Goal: Task Accomplishment & Management: Manage account settings

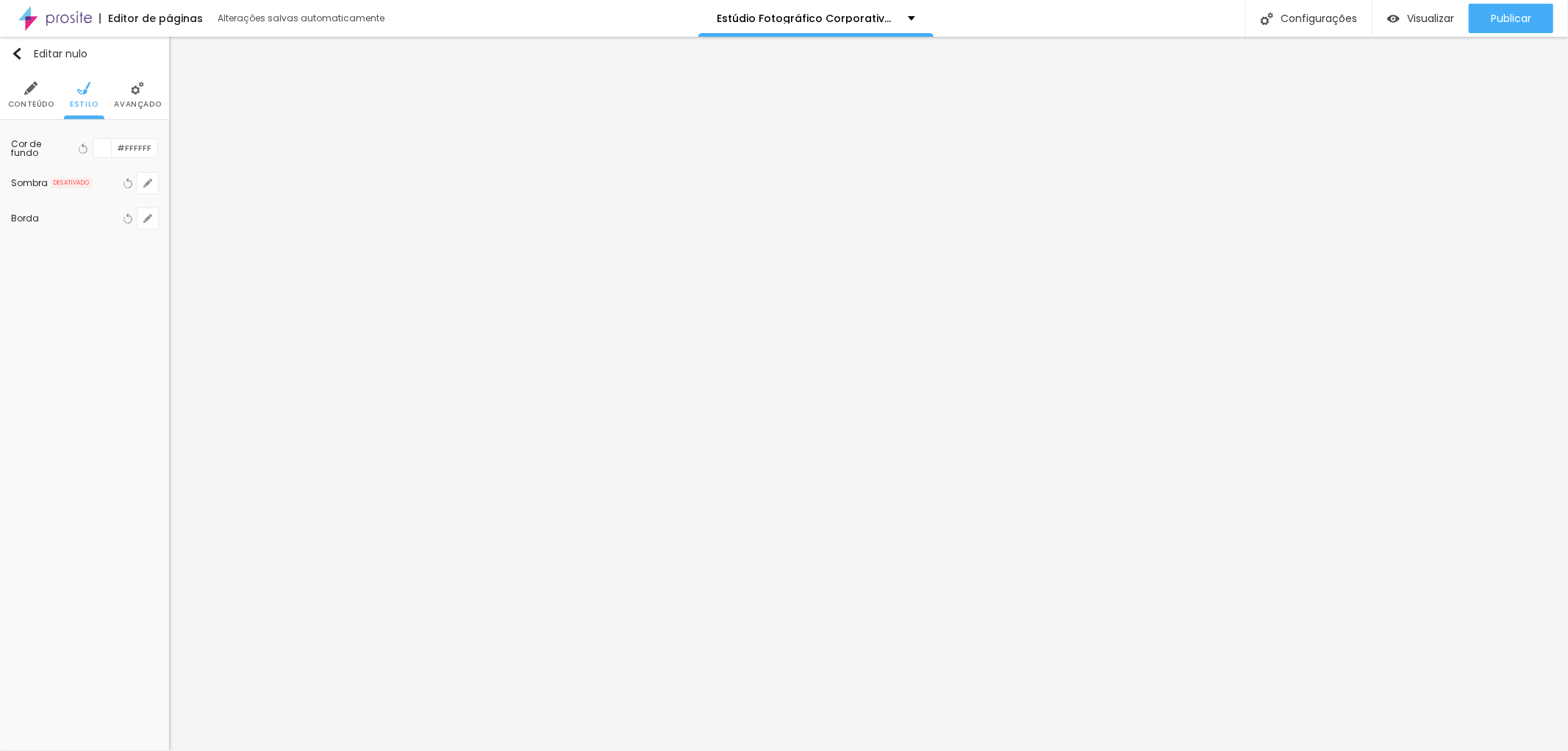
click at [38, 91] on li "Conteúdo" at bounding box center [31, 94] width 47 height 48
click at [140, 96] on li "Avançado" at bounding box center [137, 94] width 47 height 48
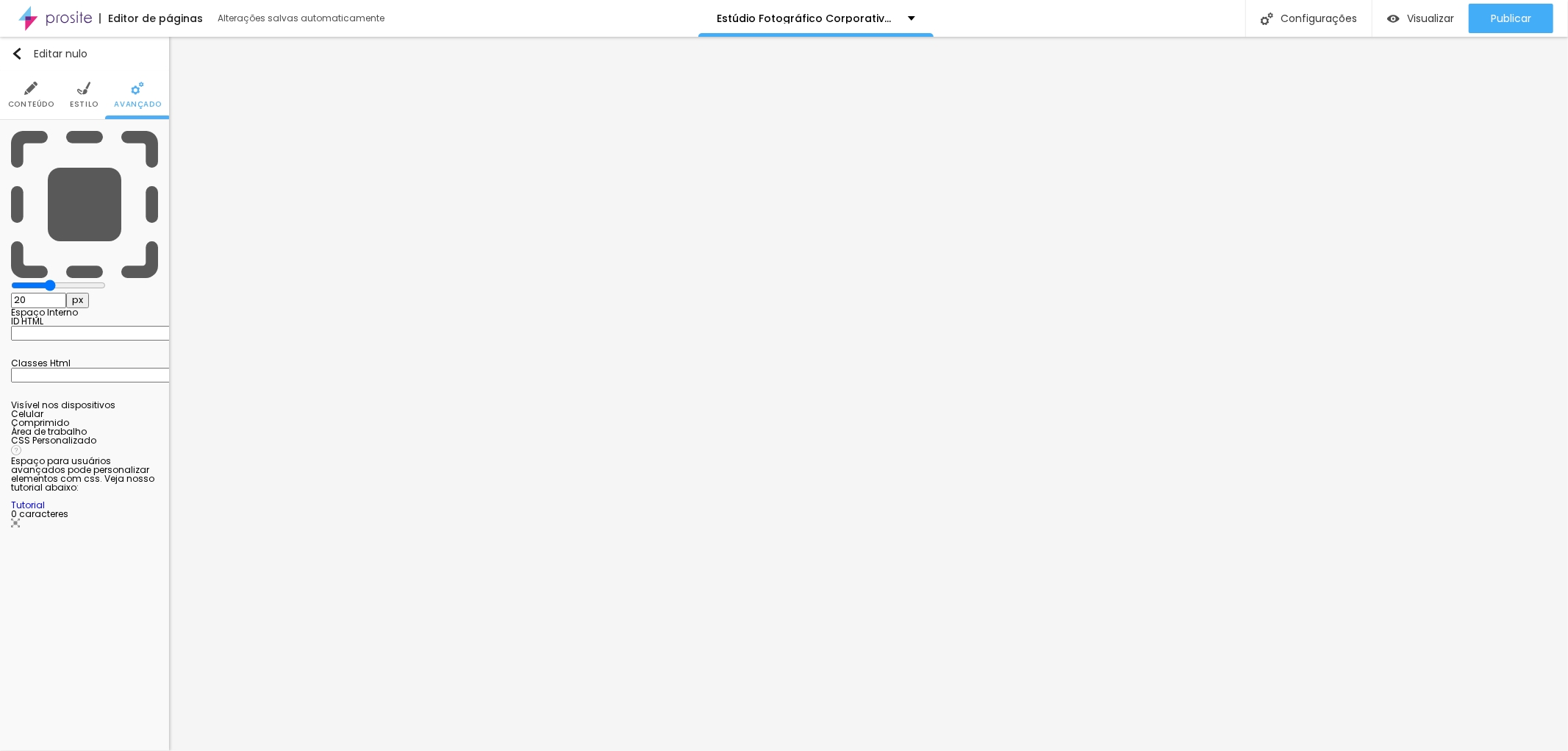
click at [89, 97] on li "Estilo" at bounding box center [84, 94] width 28 height 48
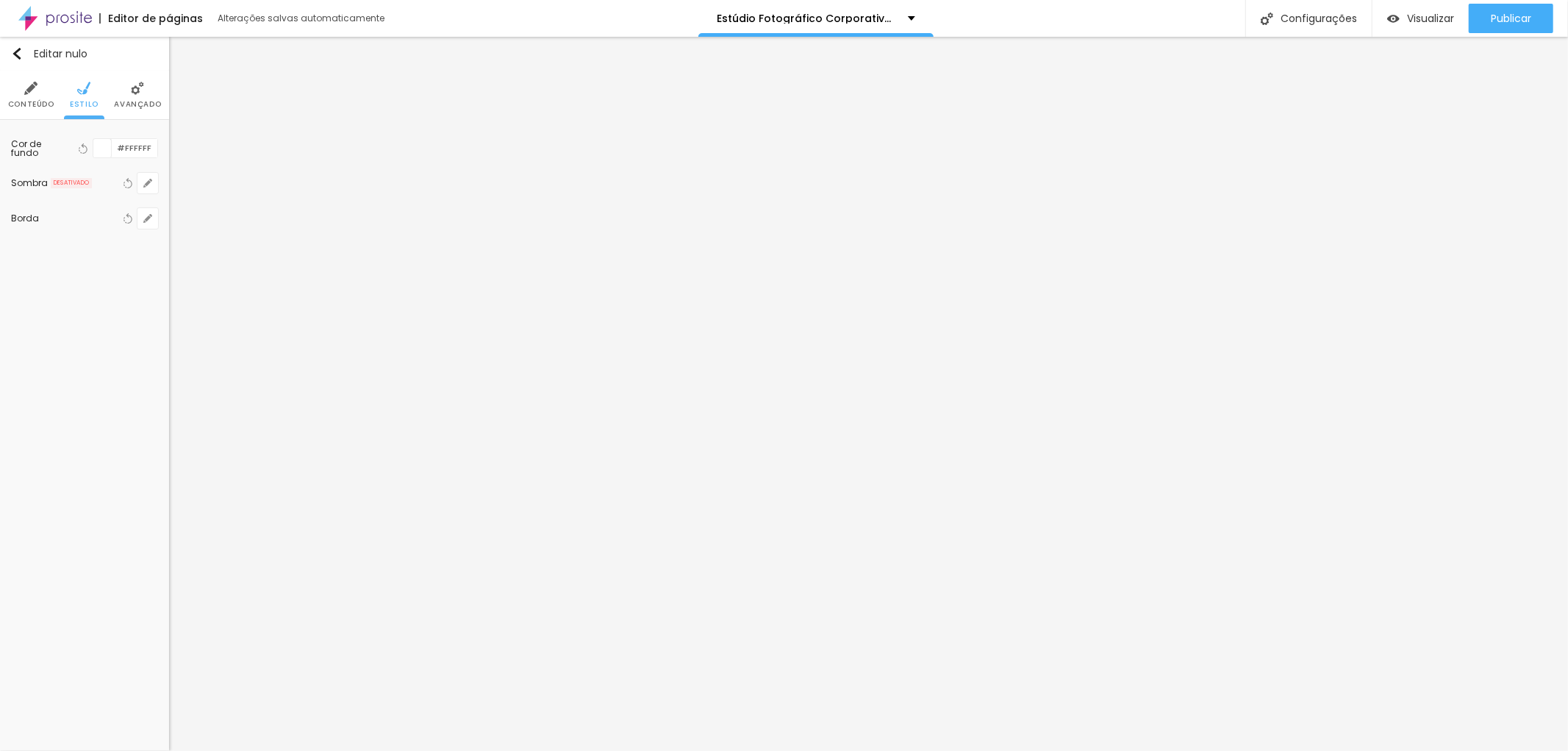
click at [37, 92] on img at bounding box center [31, 88] width 13 height 13
click at [37, 101] on font "Conteúdo" at bounding box center [31, 104] width 47 height 11
click at [11, 57] on img "button" at bounding box center [17, 54] width 12 height 12
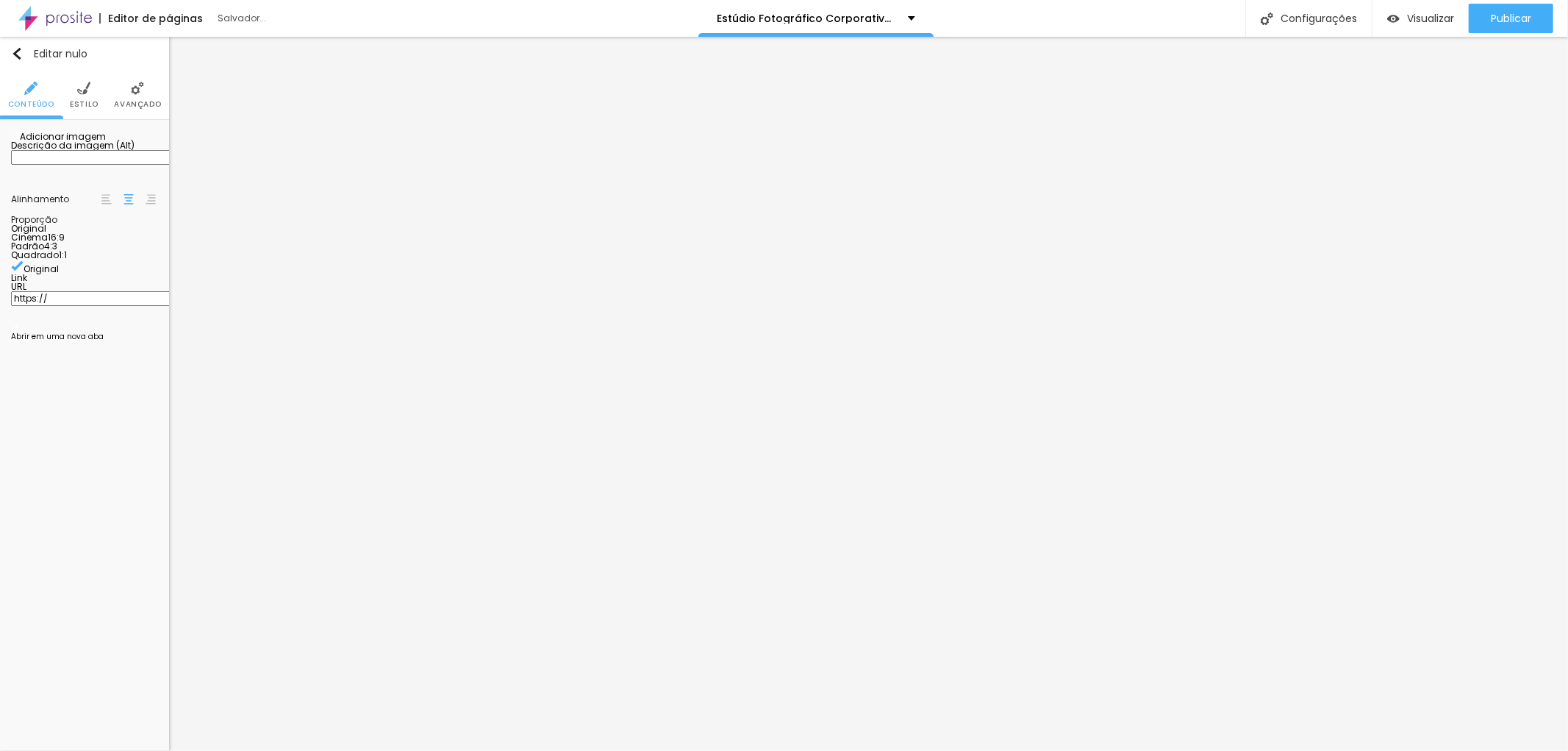
click at [85, 143] on font "Adicionar imagem" at bounding box center [62, 137] width 86 height 13
drag, startPoint x: 64, startPoint y: 169, endPoint x: 0, endPoint y: 164, distance: 64.2
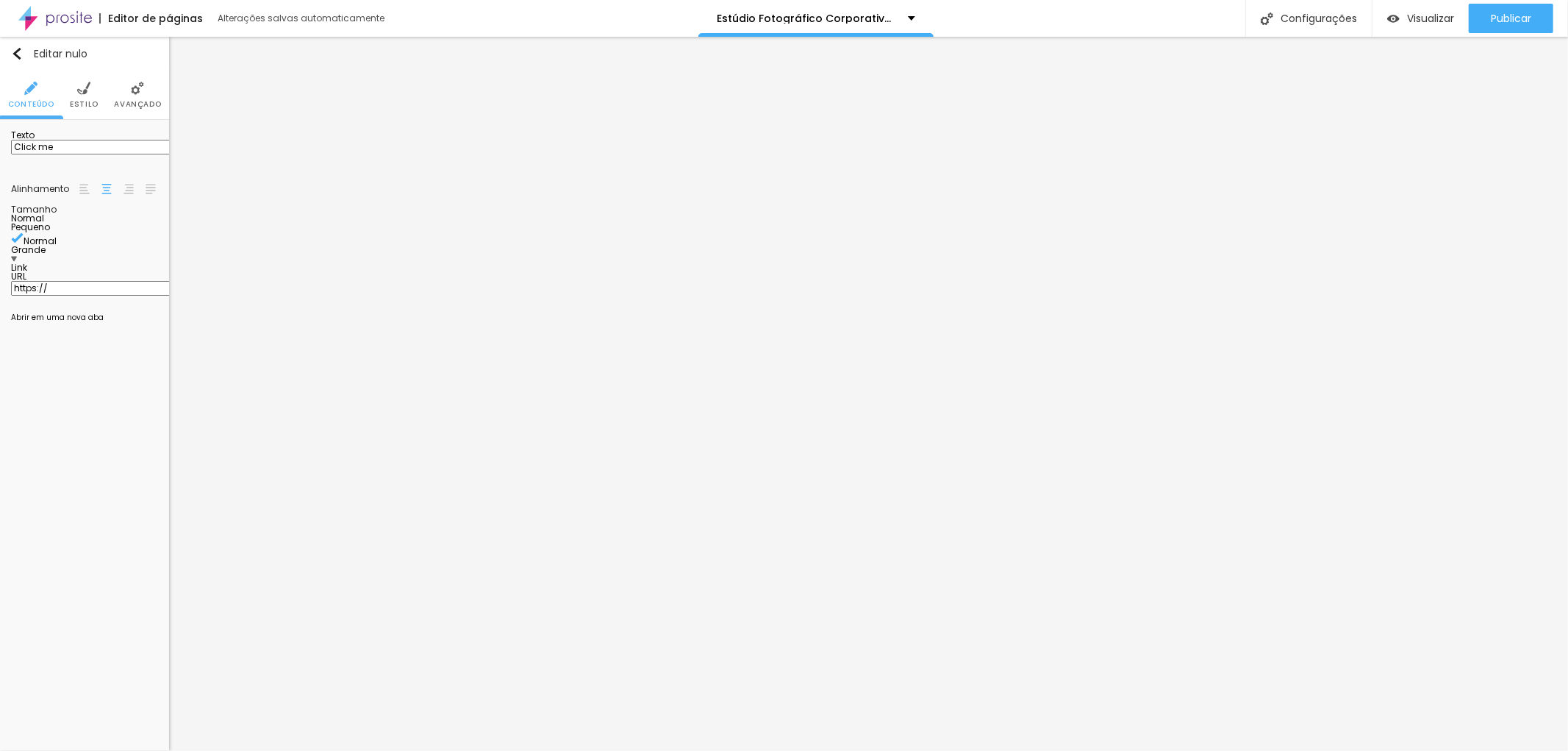
click at [0, 164] on div "Texto Click me Alinhamento [GEOGRAPHIC_DATA] Link URL https:// Abrir em uma nov…" at bounding box center [84, 230] width 169 height 220
click at [58, 155] on input "Retrato" at bounding box center [99, 147] width 176 height 15
click at [92, 155] on input "Retrato Corporativo em [GEOGRAPHIC_DATA]" at bounding box center [99, 147] width 176 height 15
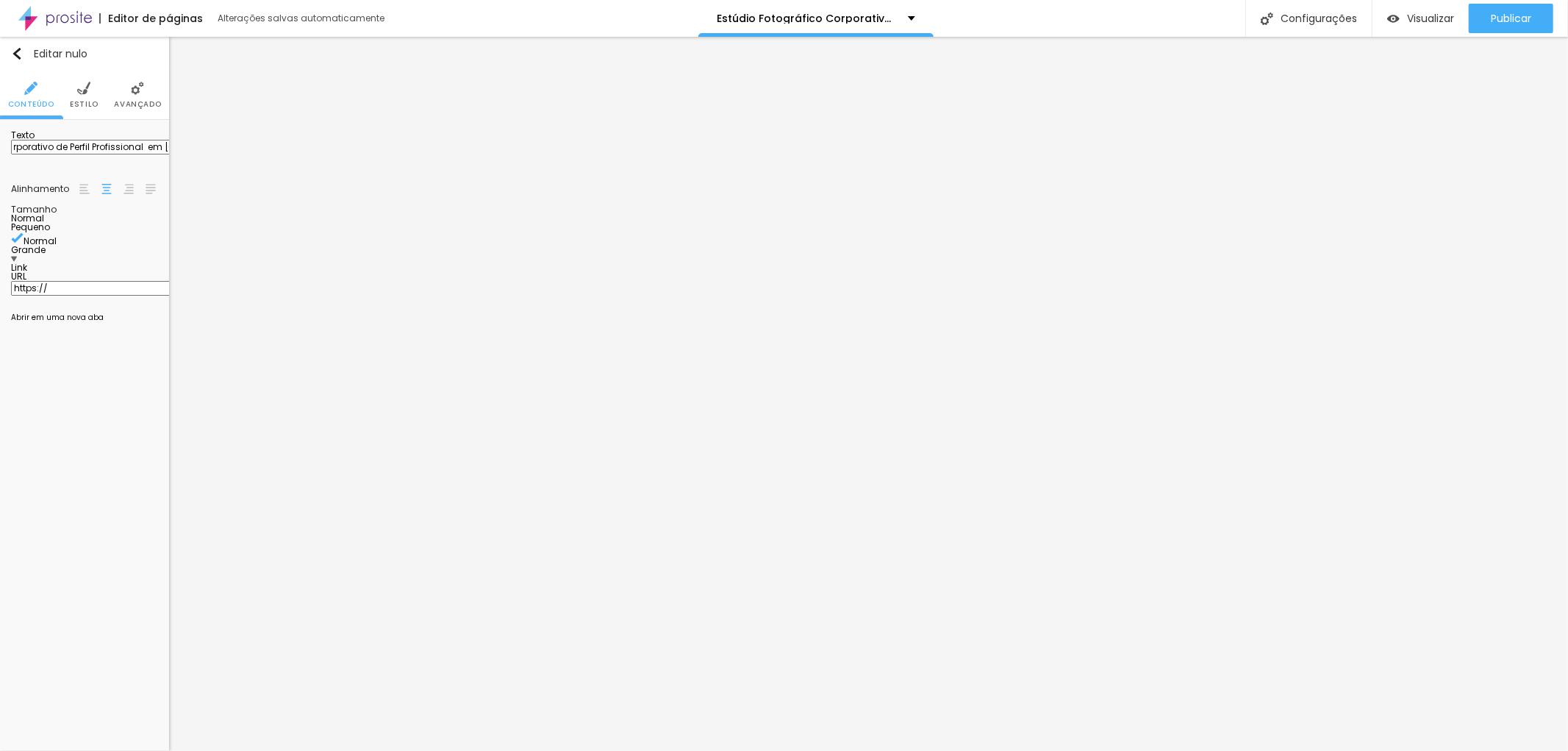
click at [59, 155] on input "Retrato Corporativo de Perfil Profissional em [GEOGRAPHIC_DATA]" at bounding box center [99, 147] width 176 height 15
drag, startPoint x: 27, startPoint y: 159, endPoint x: 2, endPoint y: 162, distance: 25.2
click at [2, 162] on div "Texto Retrato Cde Perfil Profissional em [GEOGRAPHIC_DATA][PERSON_NAME] Tamanho…" at bounding box center [84, 230] width 169 height 220
click at [66, 155] on input "Retrato Cde Perfil Profissional em [GEOGRAPHIC_DATA]" at bounding box center [99, 147] width 176 height 15
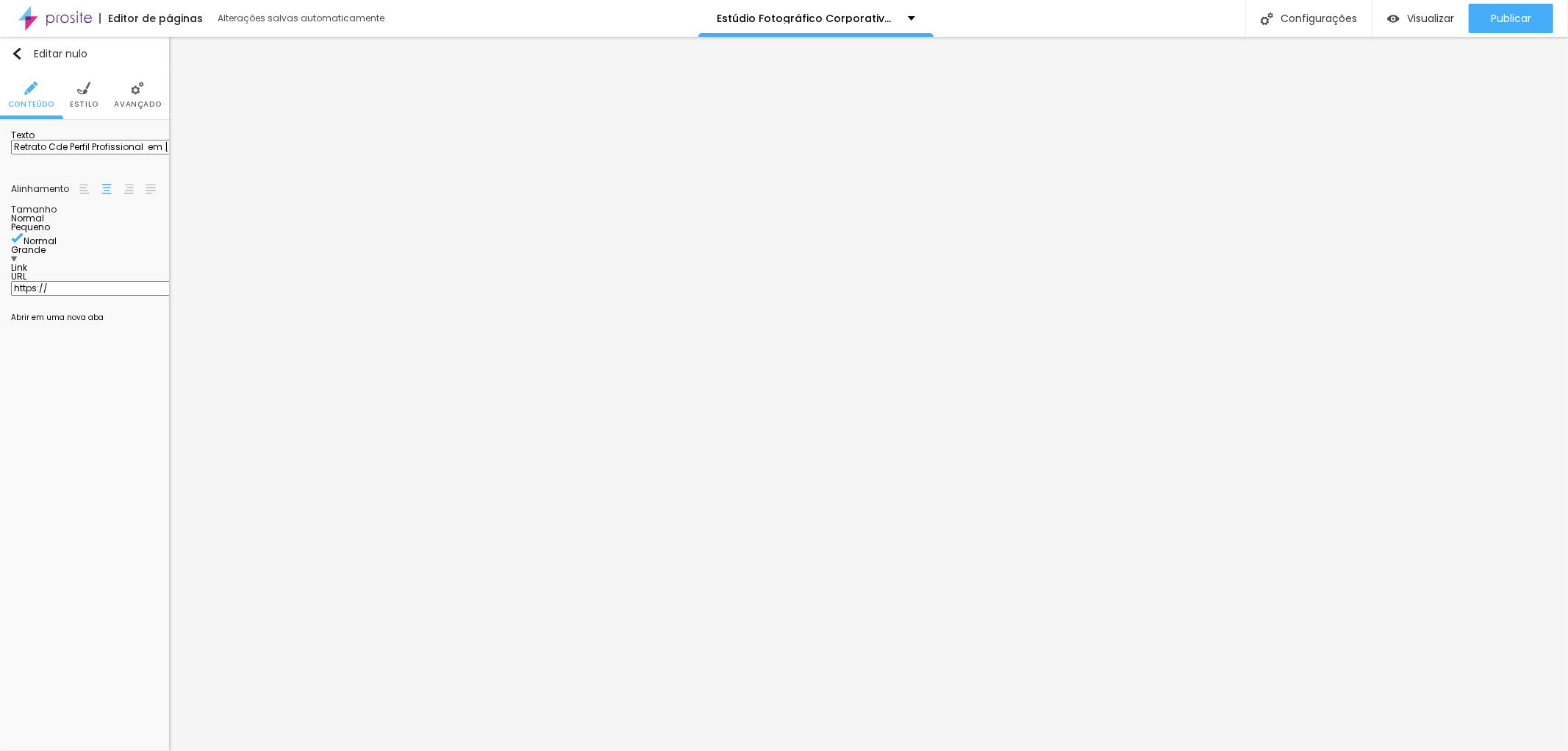
click at [70, 155] on input "Retrato Cde Perfil Profissional em [GEOGRAPHIC_DATA]" at bounding box center [99, 147] width 176 height 15
drag, startPoint x: 130, startPoint y: 173, endPoint x: 152, endPoint y: 169, distance: 22.4
click at [152, 155] on input "Retrato de Perfil Profissional em [GEOGRAPHIC_DATA]" at bounding box center [99, 147] width 176 height 15
type input "Retrato de Perfil Profissional em [GEOGRAPHIC_DATA]"
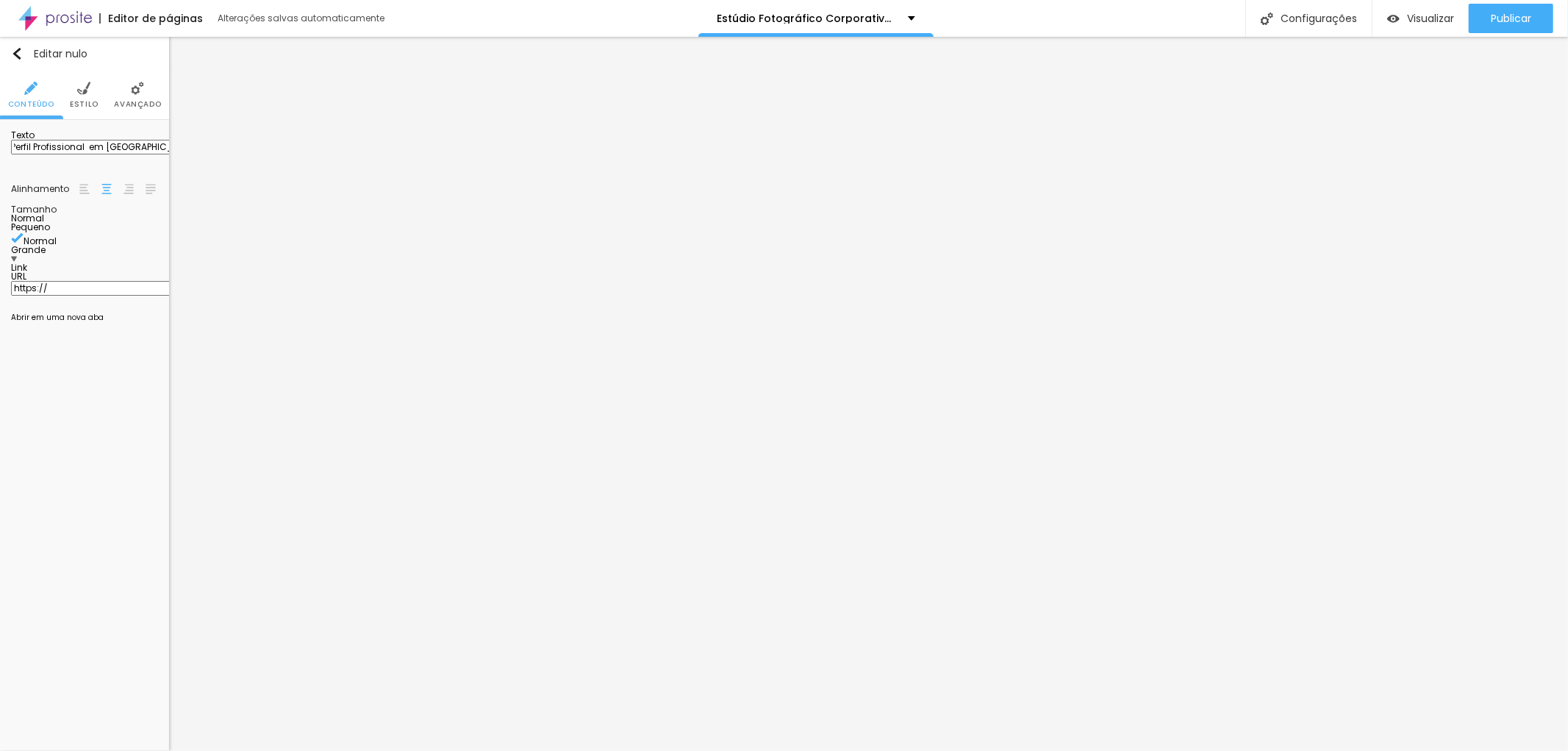
click at [122, 136] on div "Texto Retrato de Perfil Profissional em [GEOGRAPHIC_DATA]" at bounding box center [84, 149] width 147 height 36
drag, startPoint x: 0, startPoint y: 602, endPoint x: 8, endPoint y: 599, distance: 8.5
click at [0, 599] on div "Editar nulo Conteúdo Estilo Avançado Texto Retrato de Perfil Profissional em [G…" at bounding box center [84, 394] width 169 height 714
drag, startPoint x: 61, startPoint y: 299, endPoint x: 0, endPoint y: 303, distance: 61.1
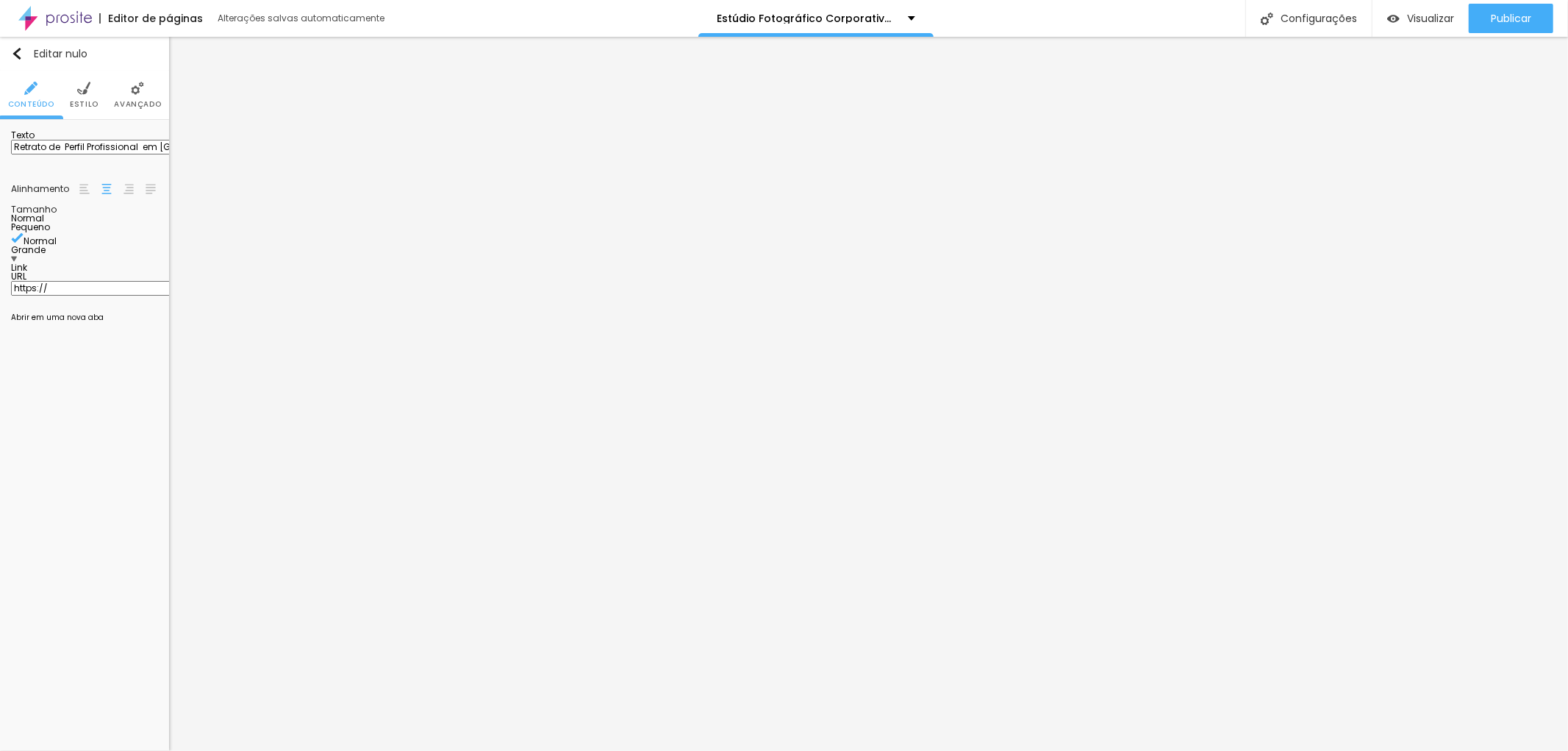
click at [0, 303] on div "Texto Retrato de Perfil Profissional em [GEOGRAPHIC_DATA][PERSON_NAME] Tamanho …" at bounding box center [84, 230] width 169 height 220
paste input "[URL][DOMAIN_NAME]"
type input "[URL][DOMAIN_NAME]"
drag, startPoint x: 26, startPoint y: 401, endPoint x: 35, endPoint y: 400, distance: 9.1
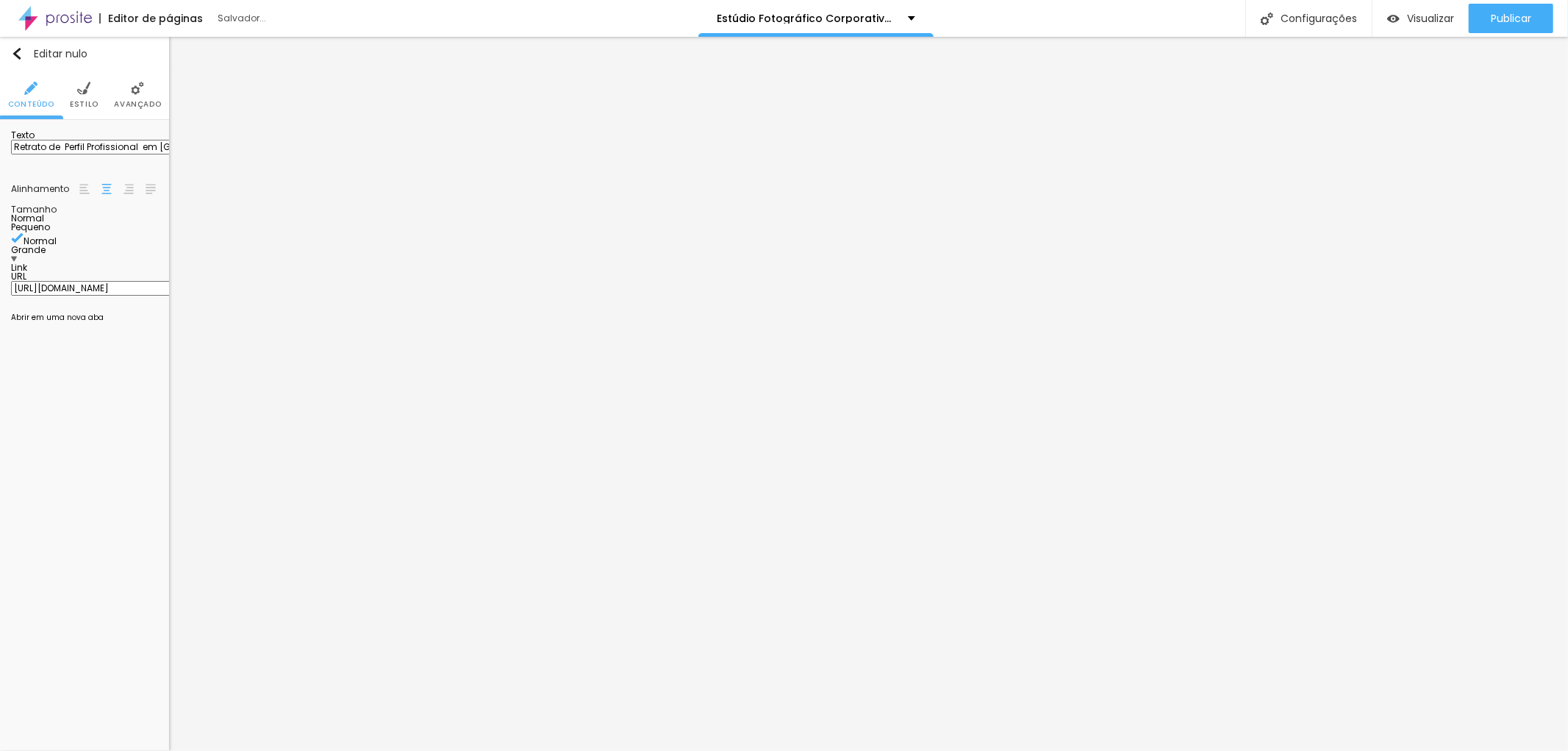
click at [27, 400] on div "Editar nulo Conteúdo Estilo Avançado Texto Retrato de Perfil Profissional em [G…" at bounding box center [84, 394] width 169 height 714
drag, startPoint x: 70, startPoint y: 166, endPoint x: 0, endPoint y: 182, distance: 71.8
click at [0, 182] on div "Texto Click me Alinhamento [GEOGRAPHIC_DATA] Link URL https:// Abrir em uma nov…" at bounding box center [84, 230] width 169 height 220
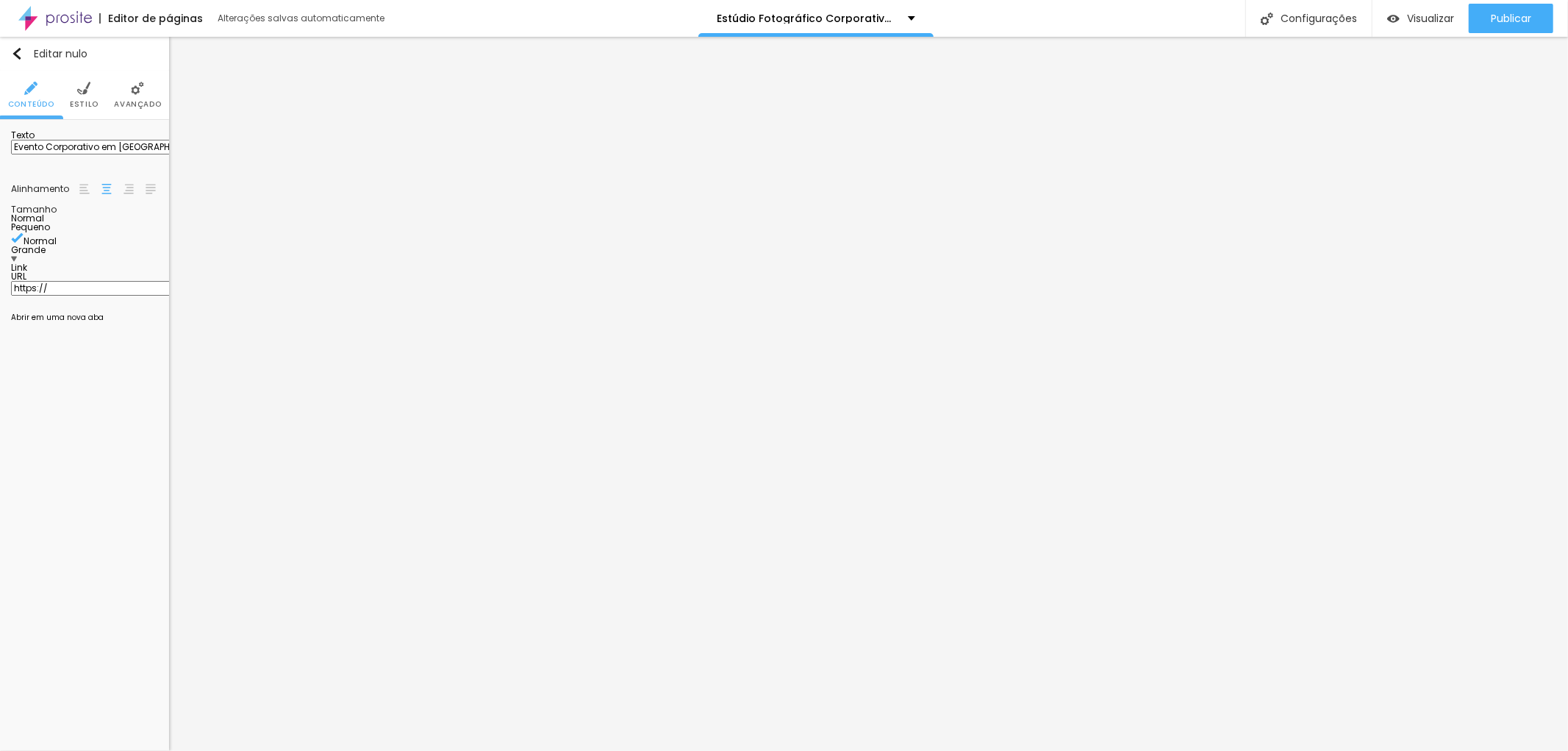
drag, startPoint x: 35, startPoint y: 165, endPoint x: 21, endPoint y: 165, distance: 14.0
click at [1, 155] on div "Texto Evento Corporativo em [GEOGRAPHIC_DATA] [GEOGRAPHIC_DATA] Link URL https:…" at bounding box center [84, 230] width 169 height 220
click at [20, 155] on input "Evento Corporativo em [GEOGRAPHIC_DATA]" at bounding box center [99, 147] width 176 height 15
type input "Fotografia de Evento Corporativo em [GEOGRAPHIC_DATA]"
drag, startPoint x: 61, startPoint y: 310, endPoint x: 0, endPoint y: 313, distance: 61.1
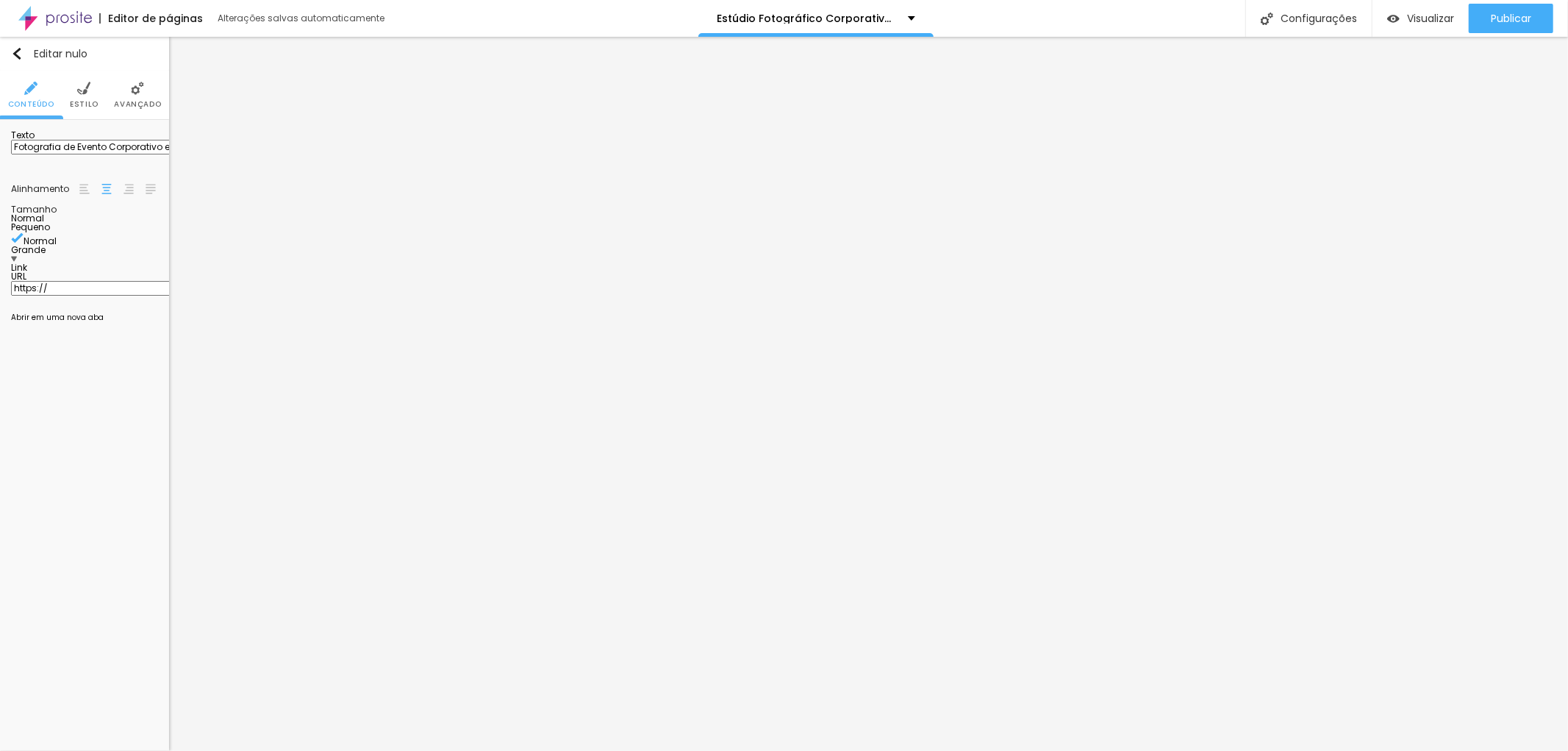
click at [0, 313] on div "Texto Fotografia de Evento Corporativo em [GEOGRAPHIC_DATA] [GEOGRAPHIC_DATA] L…" at bounding box center [84, 230] width 169 height 220
paste input "[URL][DOMAIN_NAME]"
type input "[URL][DOMAIN_NAME]"
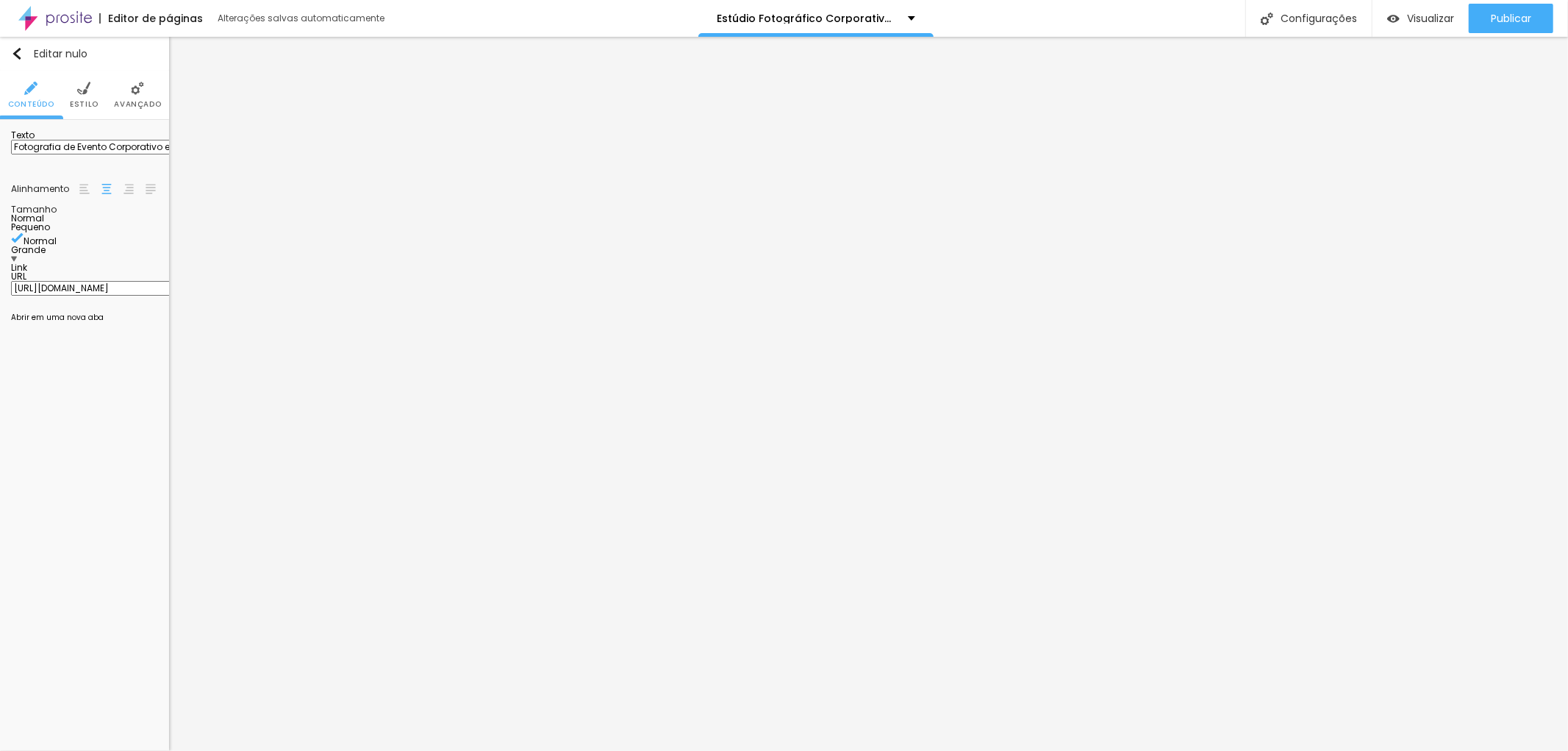
click at [96, 403] on div "Editar nulo Conteúdo Estilo Avançado Texto Fotografia de Evento Corporativo em …" at bounding box center [84, 394] width 169 height 714
paste input "[URL][DOMAIN_NAME]"
type input "[URL][DOMAIN_NAME]"
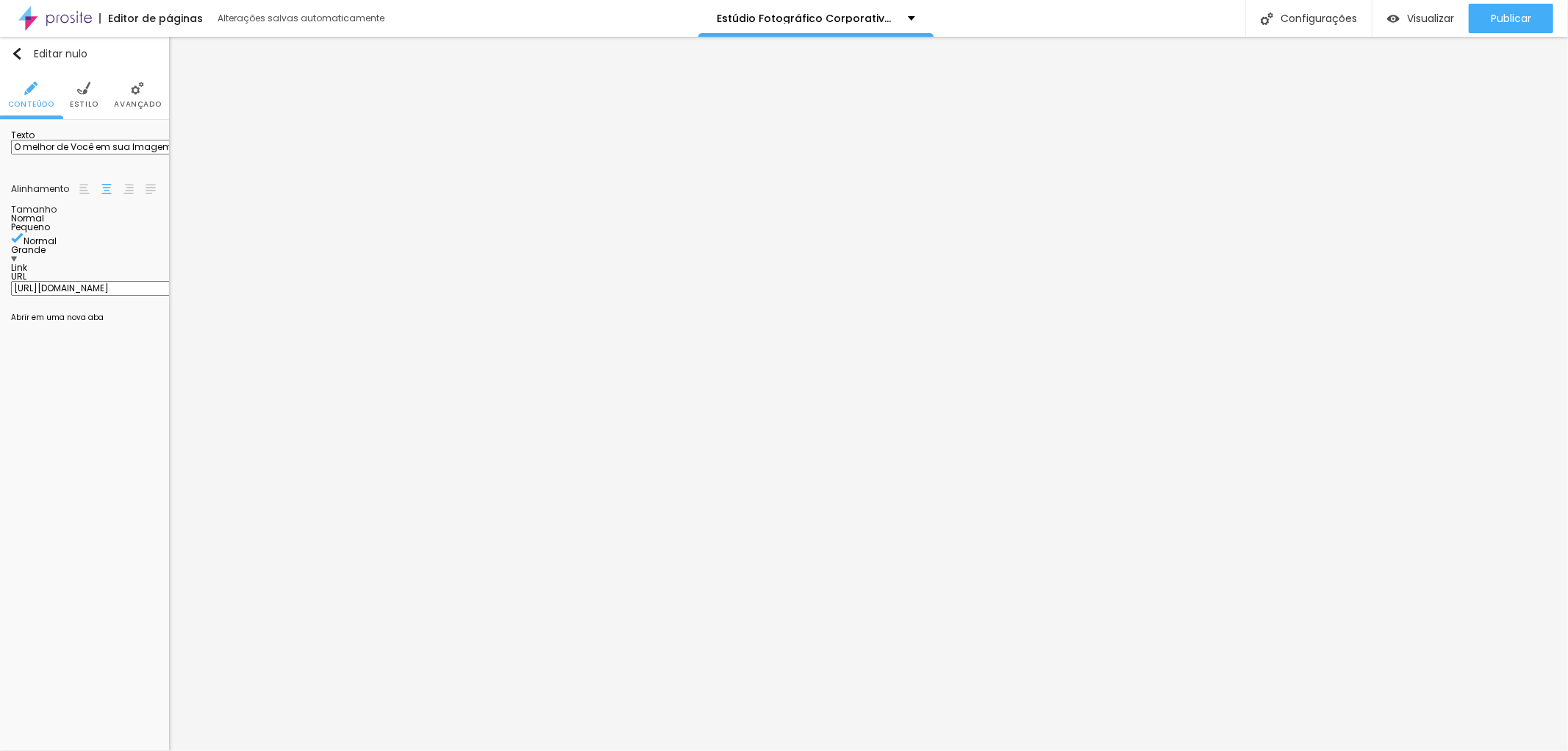
click at [129, 385] on div "Editar nulo Conteúdo Estilo Avançado Texto O melhor de Você em sua Imagem para …" at bounding box center [84, 394] width 169 height 714
paste input "[URL][DOMAIN_NAME]"
type input "[URL][DOMAIN_NAME]"
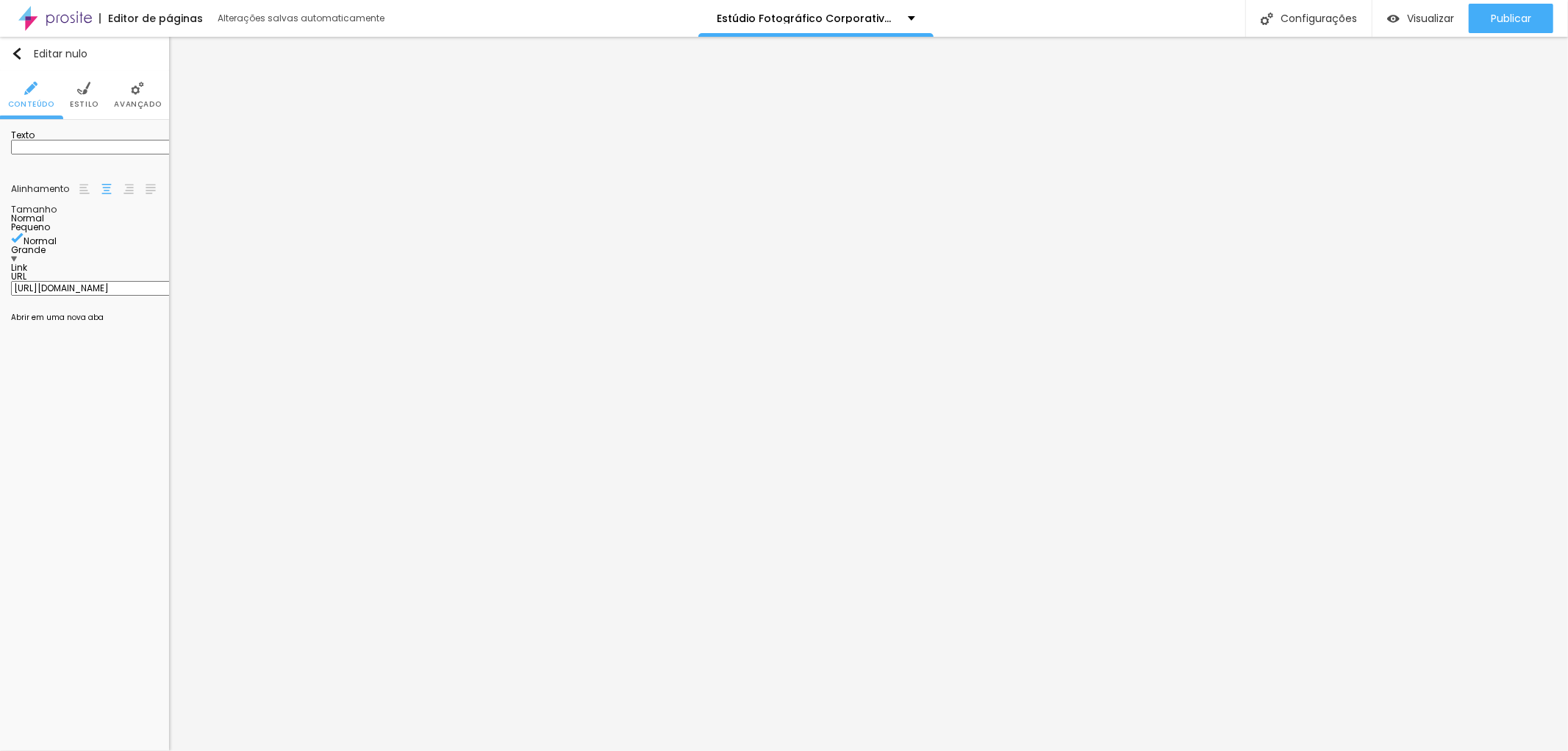
paste input "A importância da foto corporativa e por que você precisa de uma..."
type input "A importância da foto corporativa e por que você precisa de uma..."
paste input "[URL][DOMAIN_NAME]"
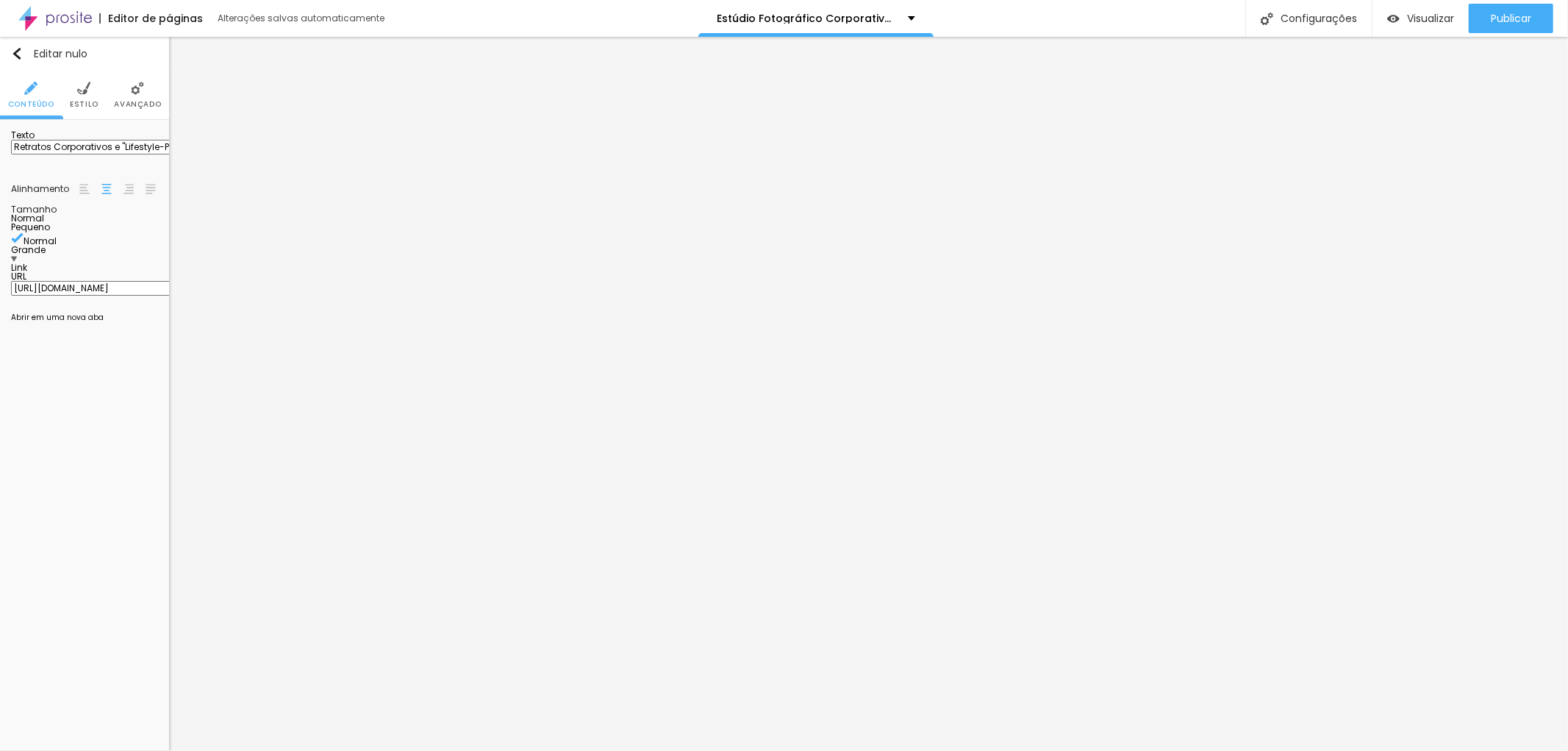
scroll to position [0, 256]
type input "[URL][DOMAIN_NAME]"
click at [128, 420] on div "Editar nulo Conteúdo Estilo Avançado Texto Retratos Corporativos e "Lifestyle-P…" at bounding box center [84, 394] width 169 height 714
paste input "Como conseguir fotos para perfil profissional criativas e naturais (suas e da s…"
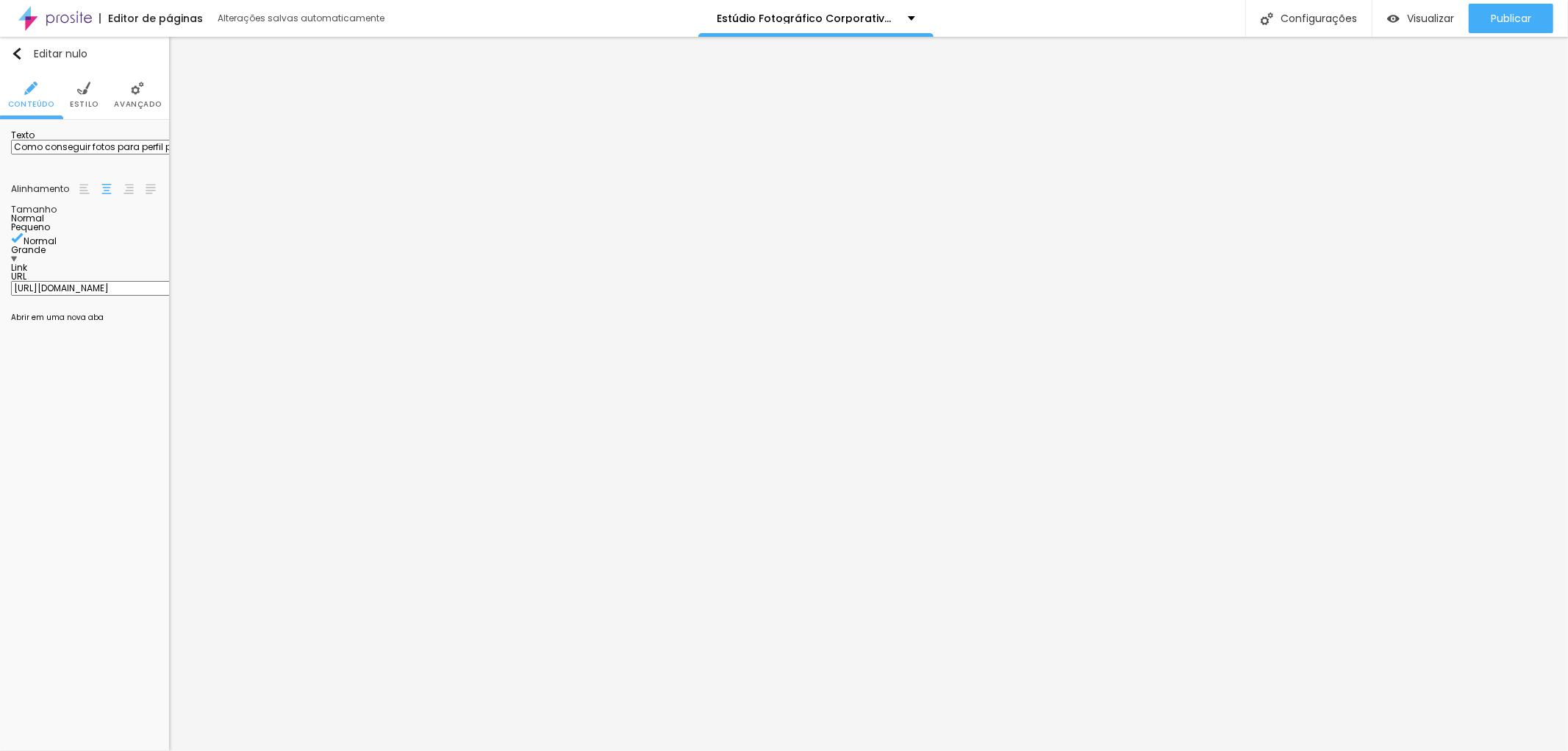
scroll to position [0, 261]
type input "Como conseguir fotos para perfil profissional criativas e naturais (suas e da s…"
paste input "[URL][DOMAIN_NAME]"
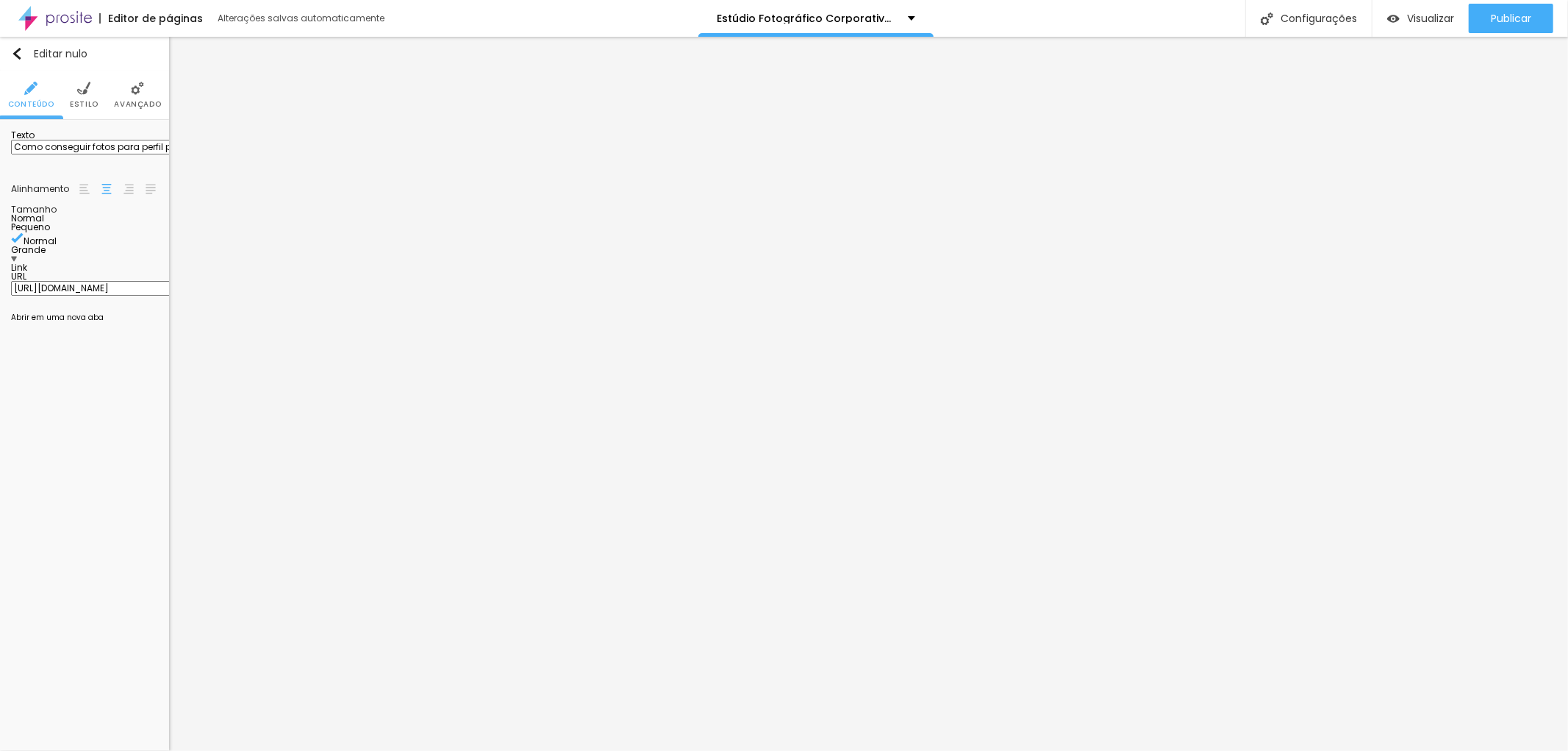
type input "[URL][DOMAIN_NAME]"
click at [134, 431] on div "Editar nulo Conteúdo Estilo Avançado Texto Como conseguir fotos para perfil pro…" at bounding box center [84, 394] width 169 height 714
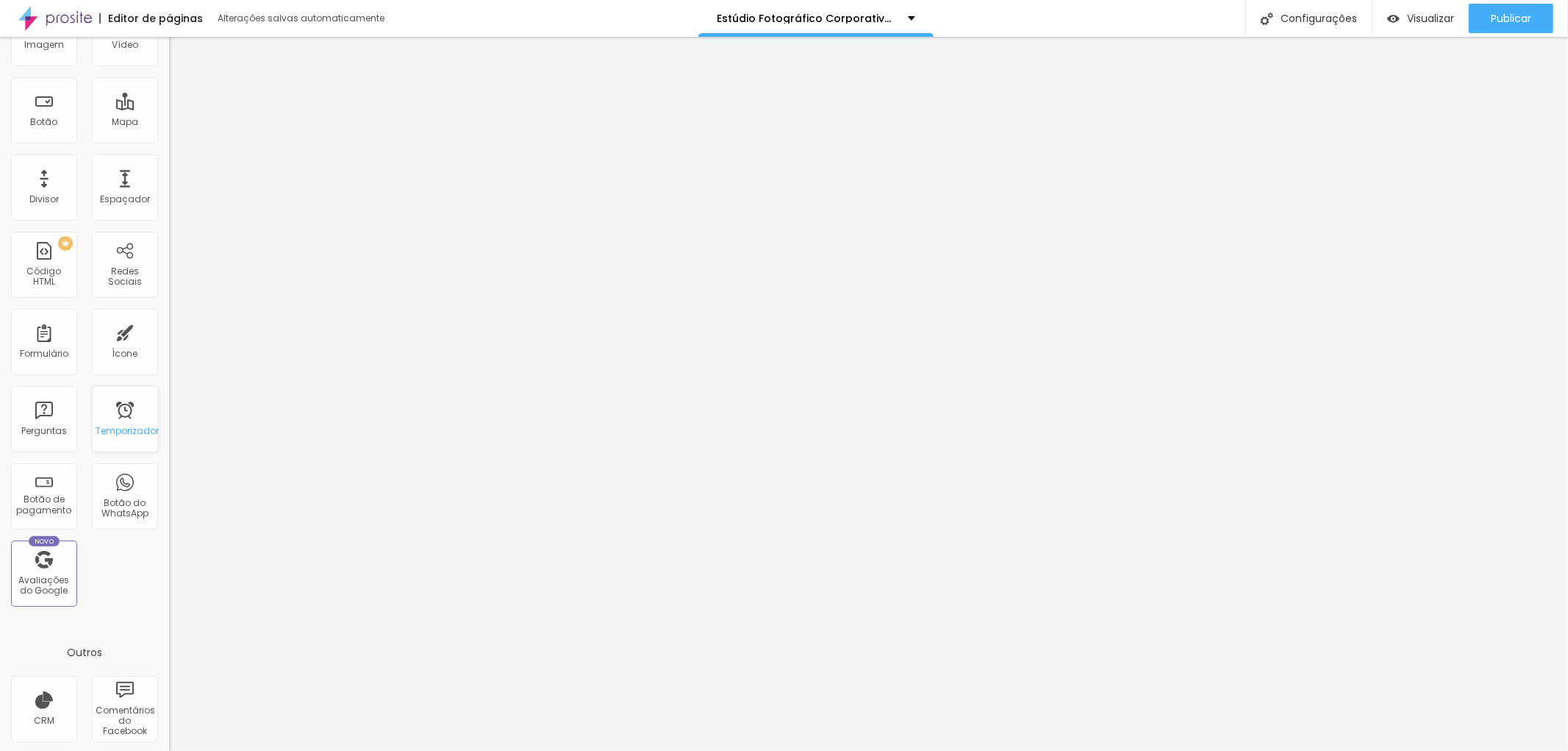
scroll to position [163, 0]
click at [123, 273] on font "Redes Sociais" at bounding box center [125, 275] width 34 height 23
click at [121, 257] on div "Redes Sociais" at bounding box center [125, 264] width 66 height 66
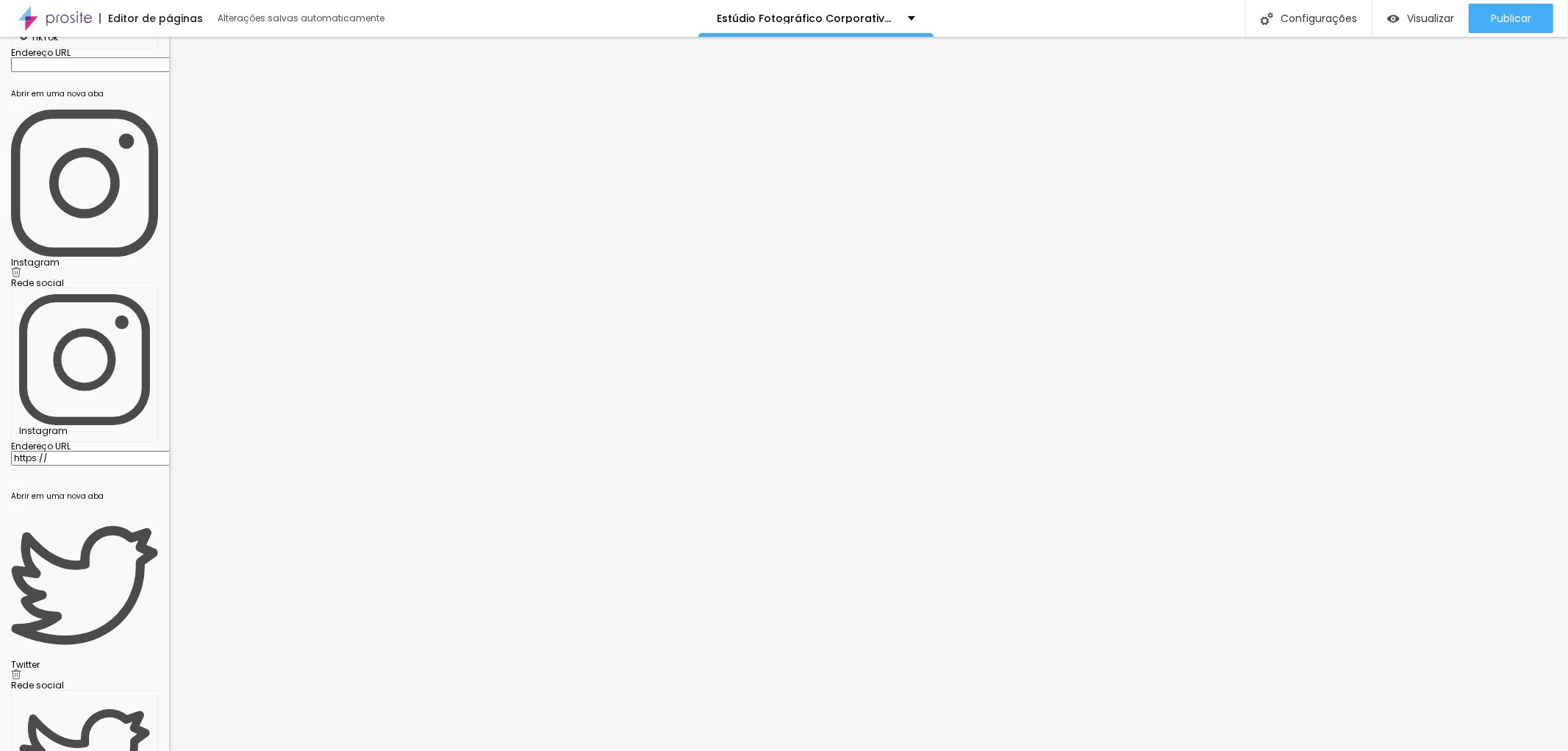
scroll to position [0, 0]
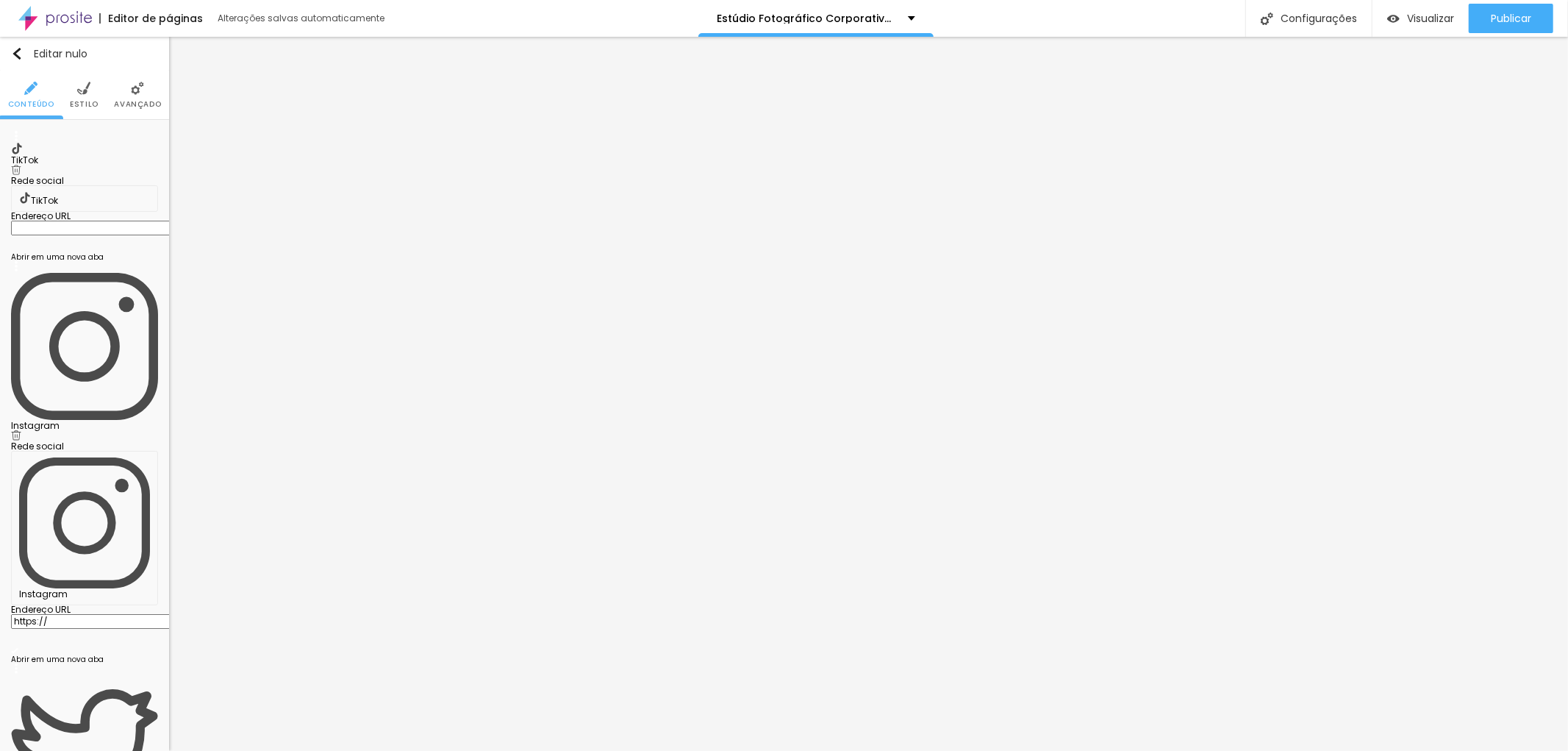
click at [21, 165] on img at bounding box center [16, 170] width 10 height 10
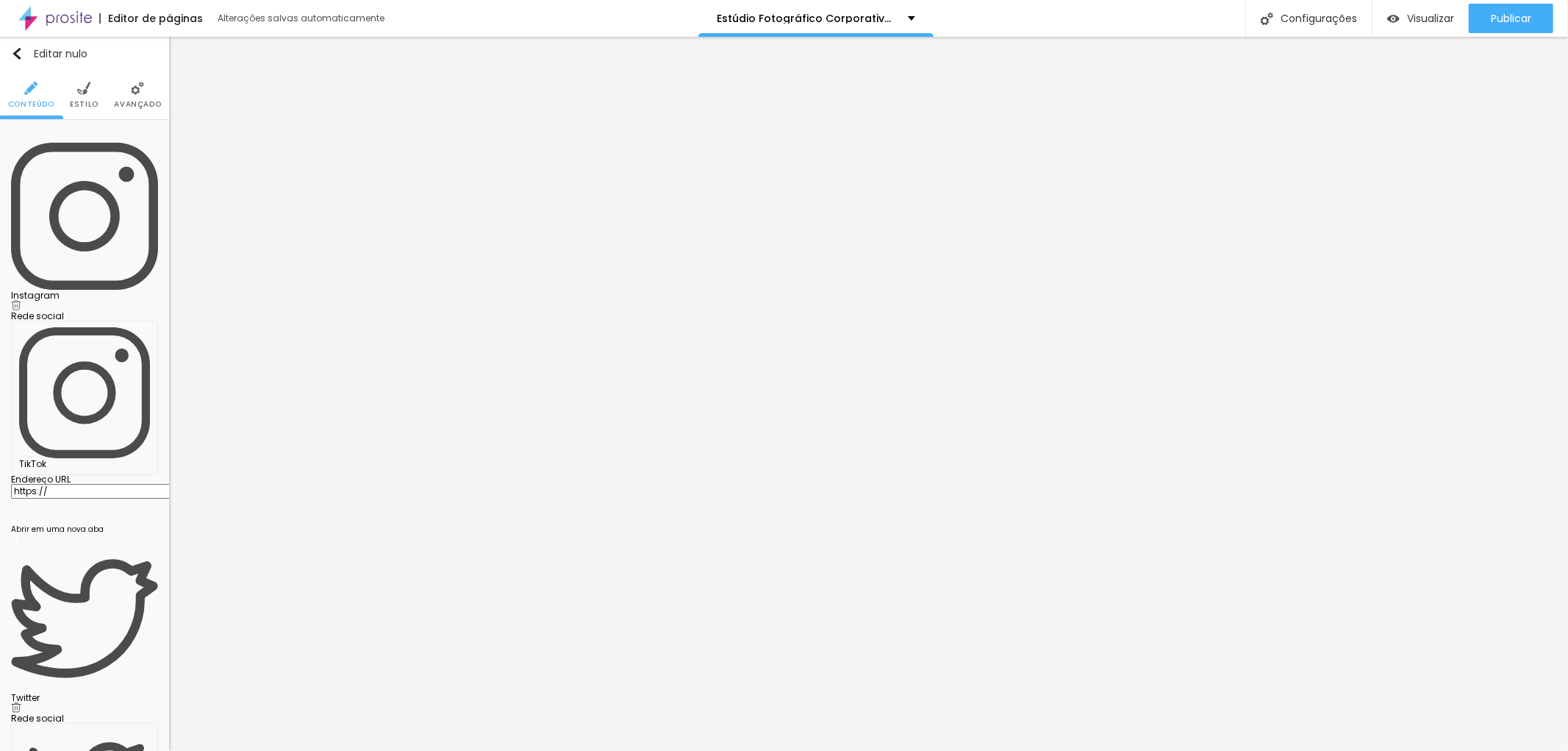
click at [21, 702] on img at bounding box center [16, 707] width 10 height 10
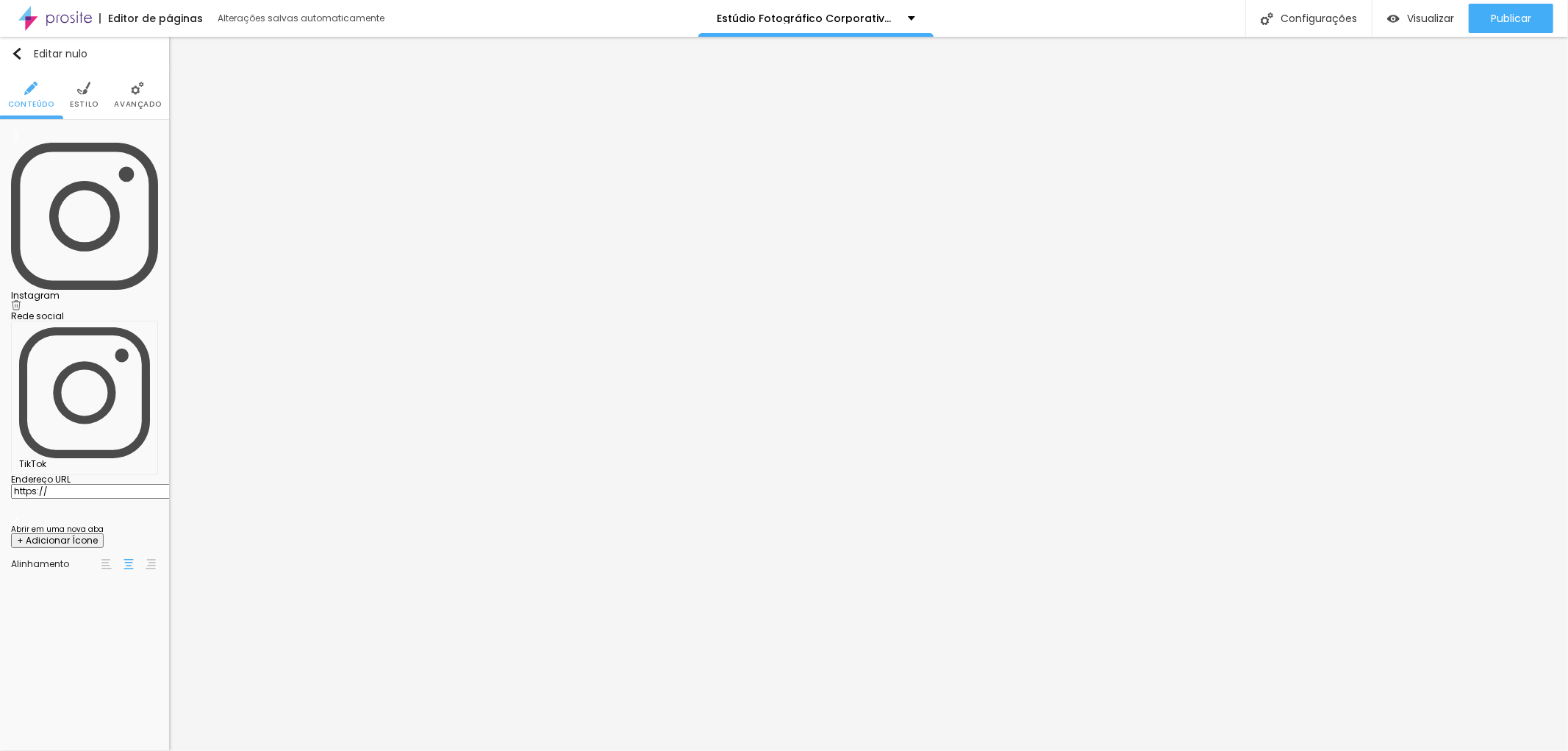
click at [98, 534] on font "+ Adicionar Ícone" at bounding box center [57, 540] width 81 height 13
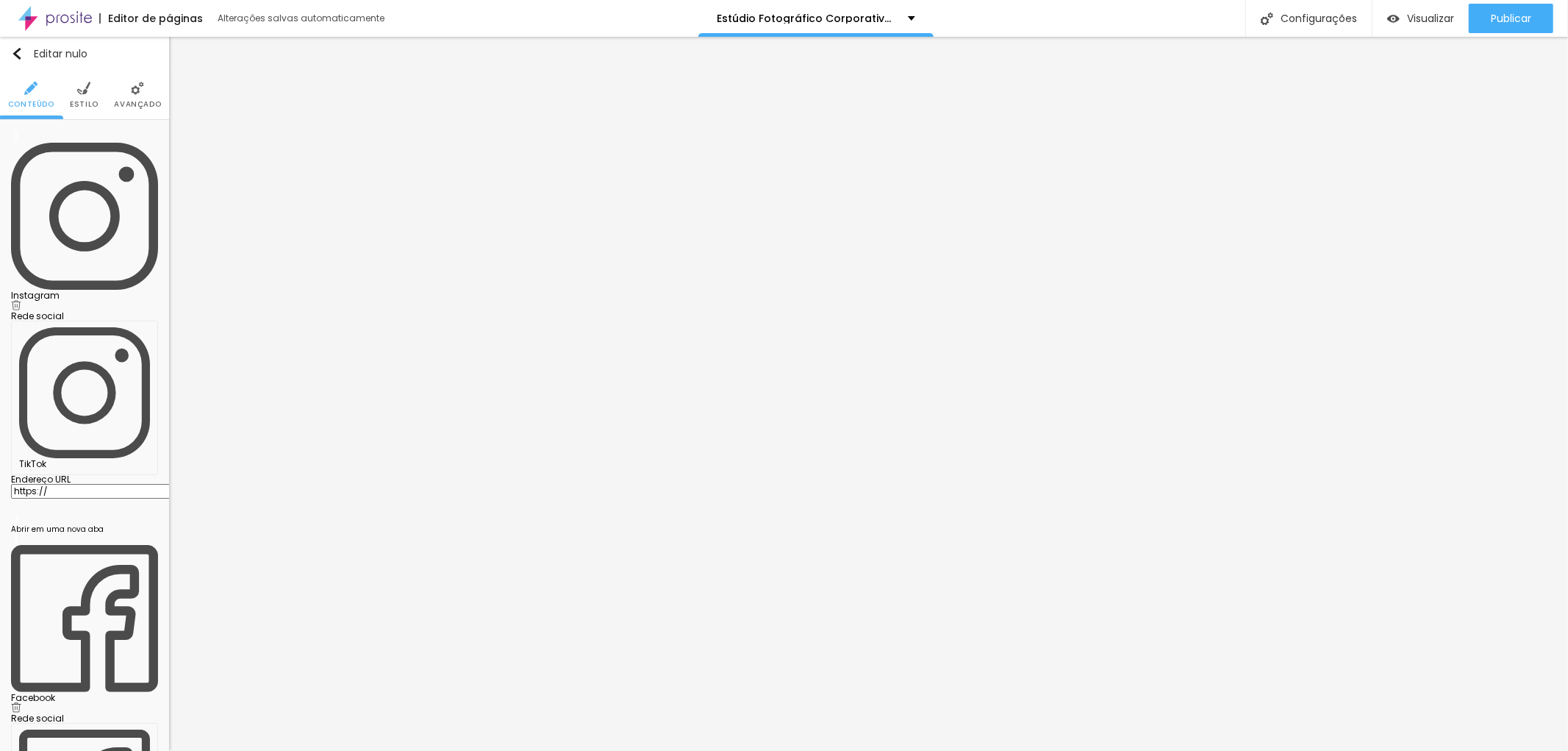
click at [71, 133] on div "Instagram" at bounding box center [84, 221] width 147 height 181
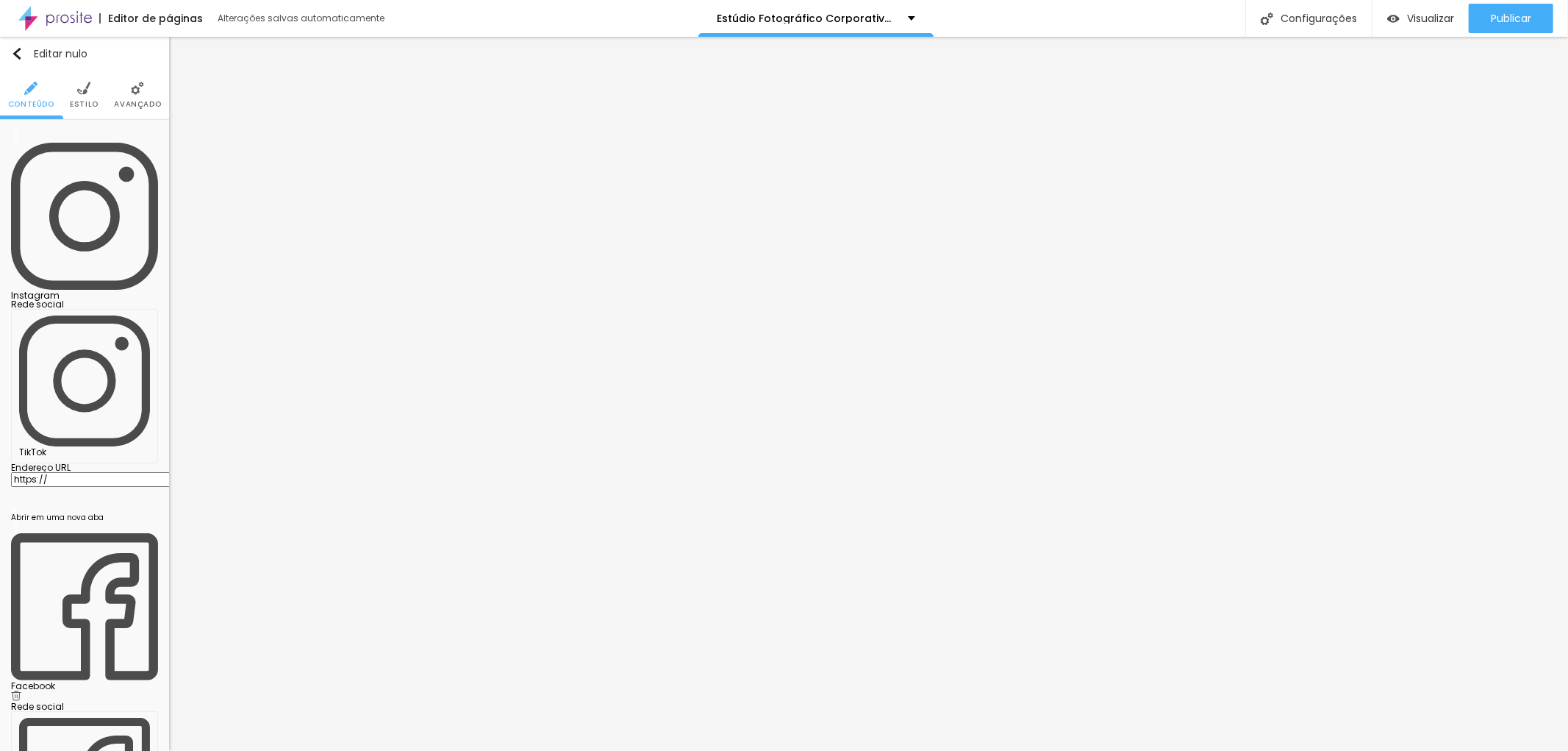
drag, startPoint x: 64, startPoint y: 237, endPoint x: 19, endPoint y: 227, distance: 46.1
click at [19, 472] on input "https://" at bounding box center [99, 479] width 176 height 15
drag, startPoint x: 137, startPoint y: 231, endPoint x: 144, endPoint y: 232, distance: 7.1
click at [145, 472] on input "[URL][DOMAIN_NAME]" at bounding box center [99, 479] width 176 height 15
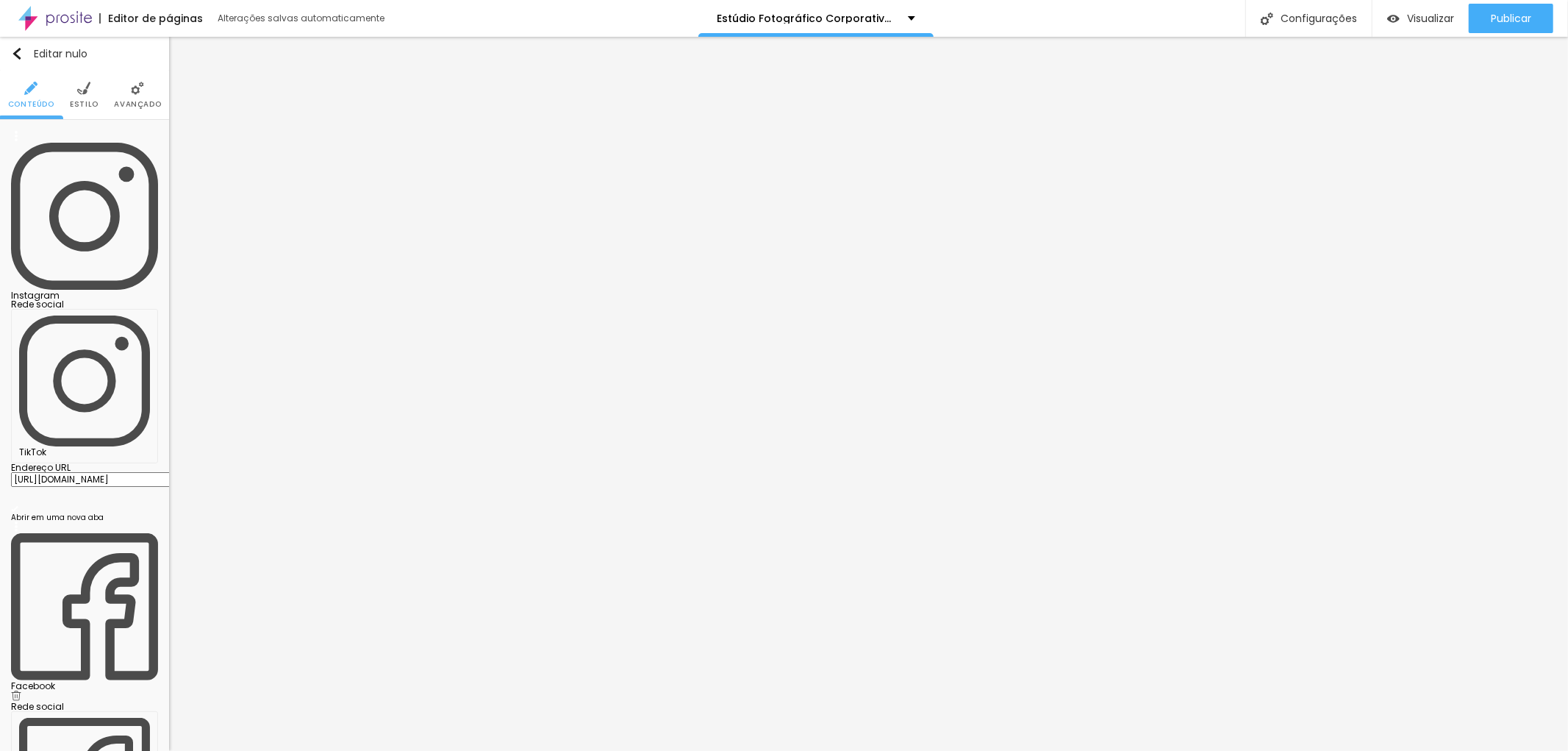
click at [143, 472] on input "[URL][DOMAIN_NAME]" at bounding box center [99, 479] width 176 height 15
type input "[URL][DOMAIN_NAME]"
click at [84, 430] on div "Editar nulo Conteúdo Estilo Avançado Instagram Rede social TikTok Endereço URL …" at bounding box center [84, 394] width 169 height 714
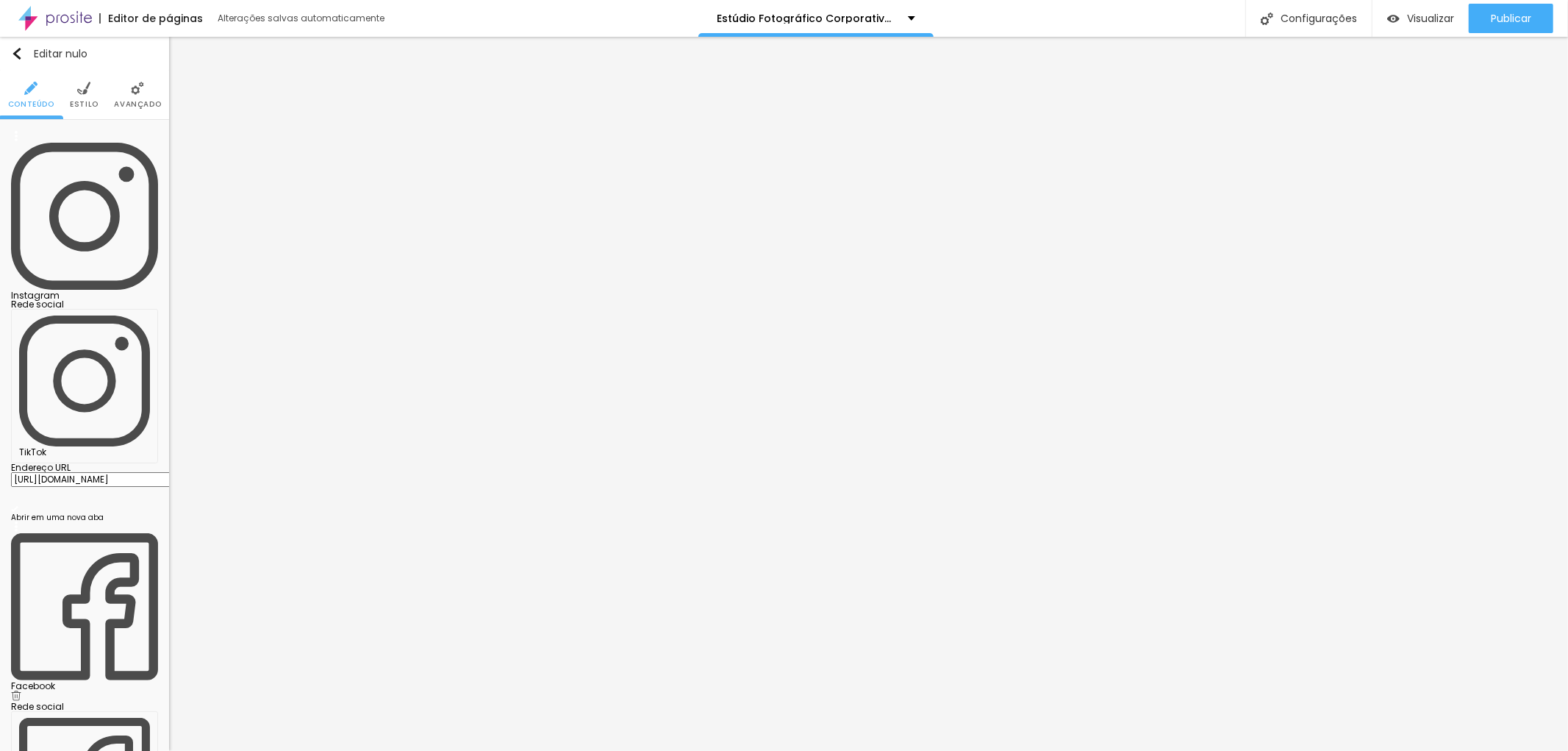
scroll to position [0, 84]
drag, startPoint x: 137, startPoint y: 229, endPoint x: 156, endPoint y: 230, distance: 19.0
click at [156, 300] on div "Rede social TikTok Endereço URL [URL][DOMAIN_NAME] Abrir em uma nova aba" at bounding box center [84, 411] width 147 height 221
click at [104, 440] on div "Editar nulo Conteúdo Estilo Avançado Instagram Rede social TikTok Endereço URL …" at bounding box center [84, 394] width 169 height 714
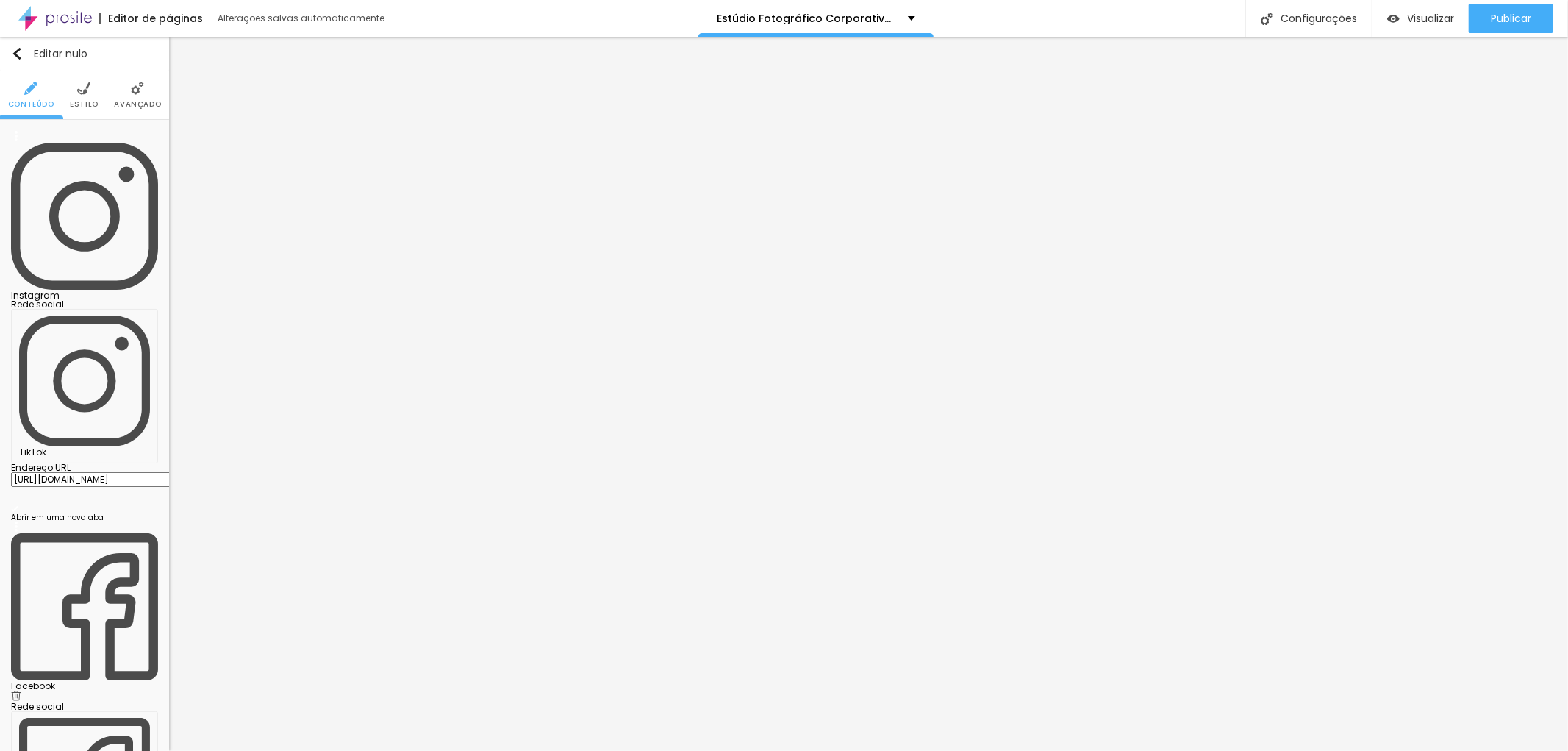
click at [86, 682] on div "Facebook" at bounding box center [84, 685] width 147 height 9
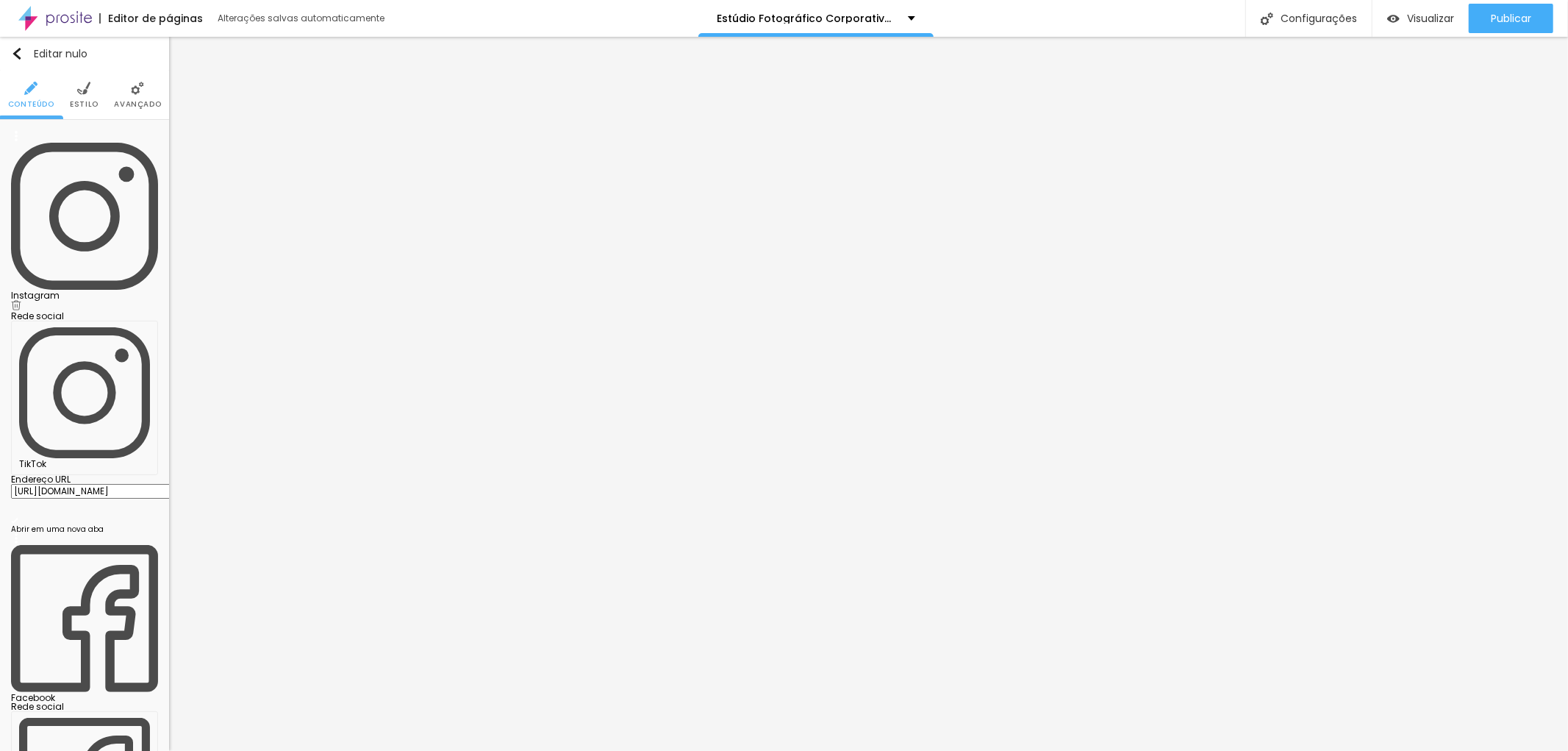
drag, startPoint x: 62, startPoint y: 271, endPoint x: 2, endPoint y: 265, distance: 60.3
click at [2, 265] on div "Instagram Rede social TikTok Endereço URL [URL][DOMAIN_NAME] Abrir em uma nova …" at bounding box center [84, 550] width 169 height 861
paste input "[URL][DOMAIN_NAME]"
type input "[URL][DOMAIN_NAME]"
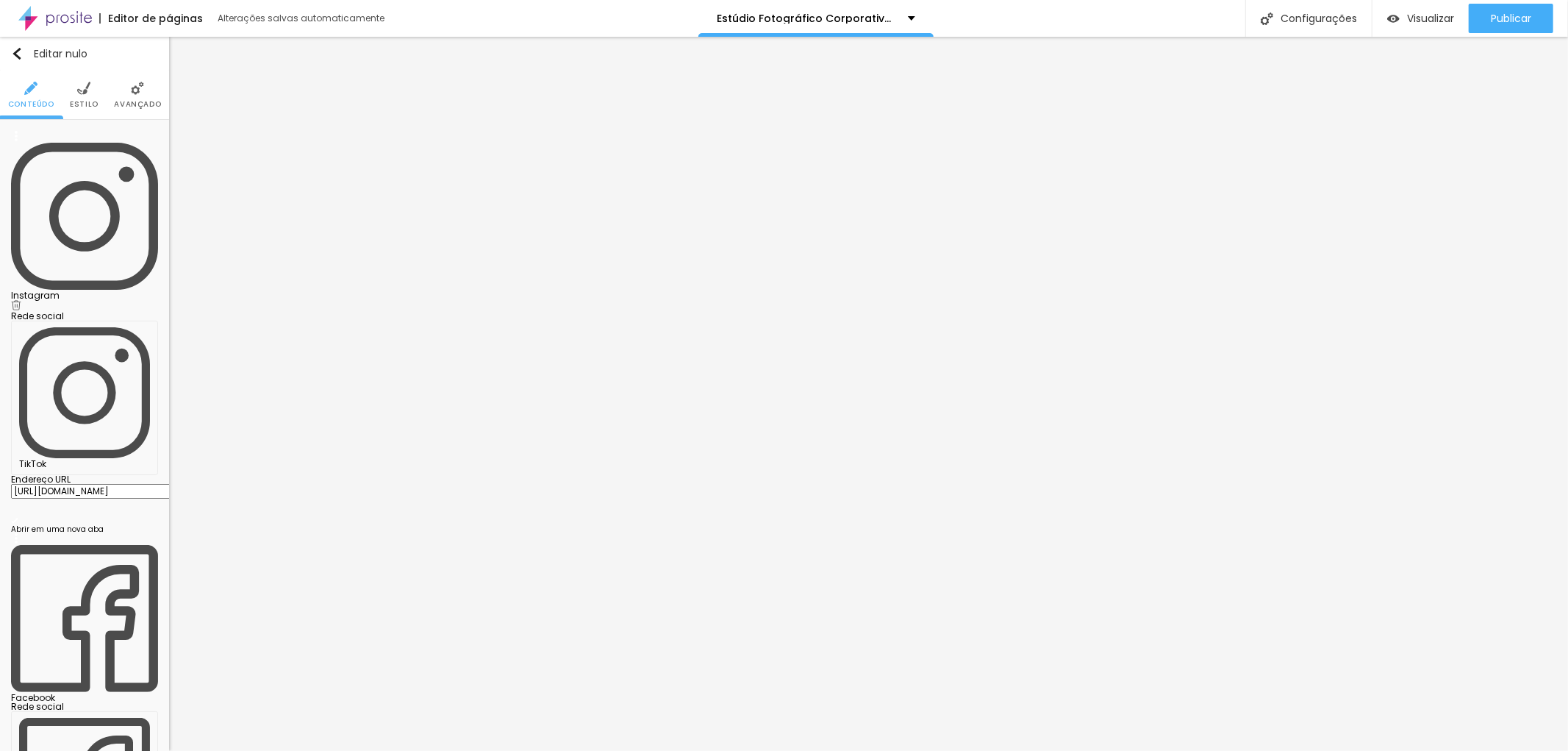
scroll to position [0, 0]
click at [69, 411] on div "Editar nulo Conteúdo Estilo Avançado Instagram Rede social TikTok Endereço URL …" at bounding box center [84, 394] width 169 height 714
click at [81, 497] on div "Editar nulo Conteúdo Estilo Avançado Instagram Rede social TikTok Endereço URL …" at bounding box center [84, 394] width 169 height 714
click at [1508, 13] on font "Publicar" at bounding box center [1510, 18] width 40 height 15
click at [1319, 15] on font "Configurações" at bounding box center [1319, 18] width 77 height 15
